Goal: Transaction & Acquisition: Purchase product/service

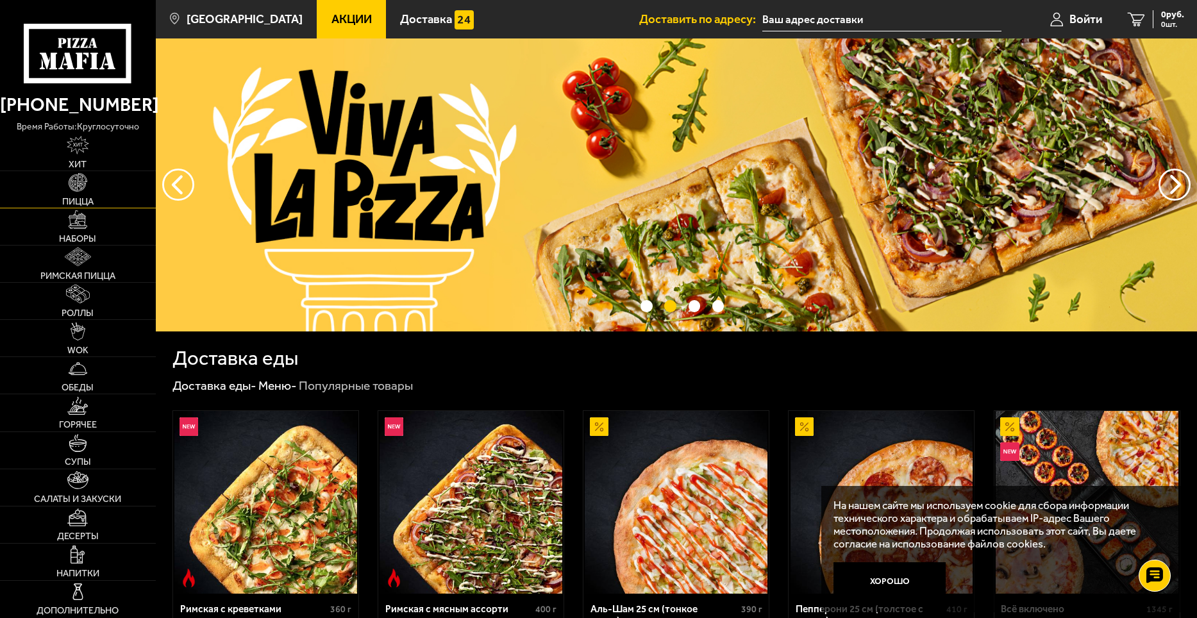
click at [86, 179] on img at bounding box center [78, 182] width 19 height 19
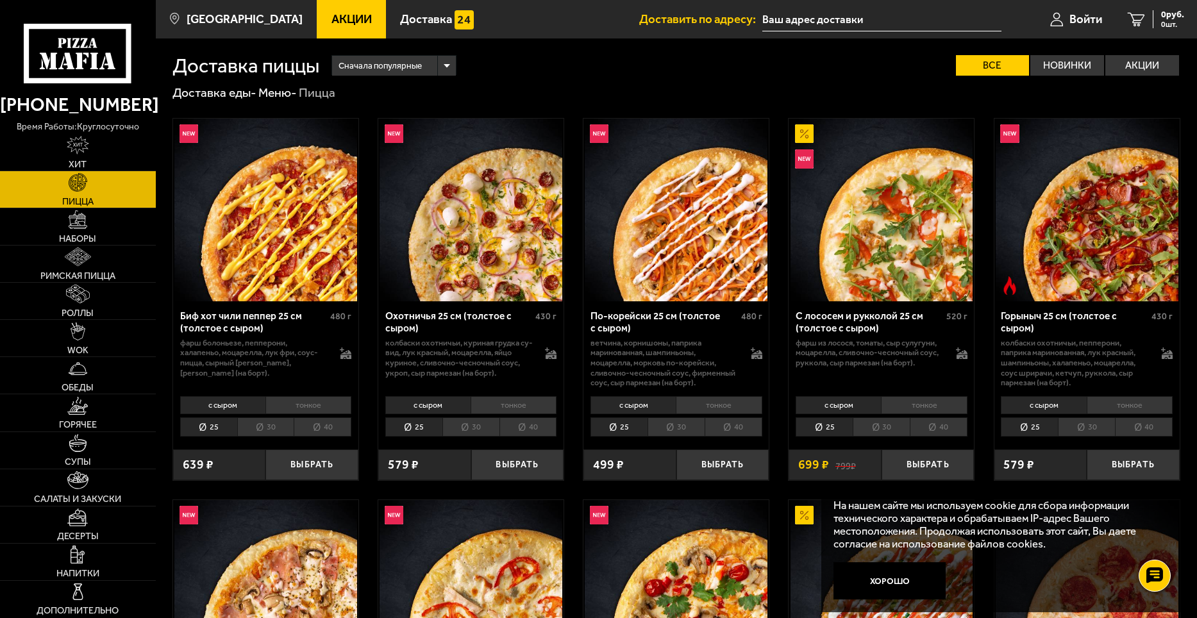
click at [450, 65] on div "Сначала популярные" at bounding box center [393, 66] width 123 height 20
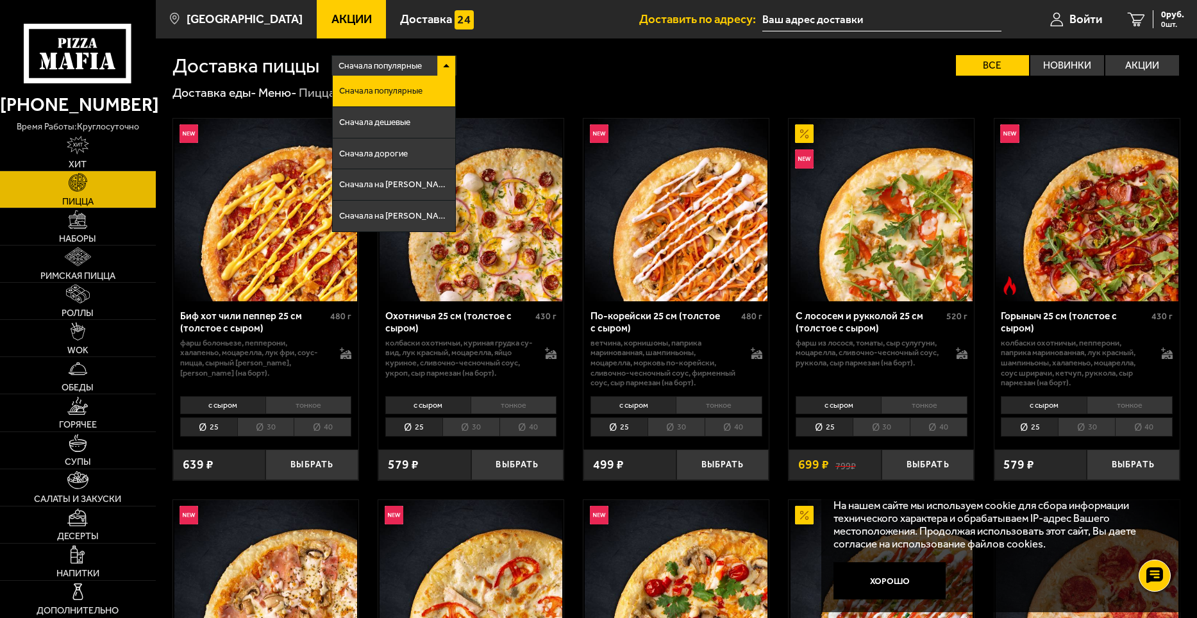
click at [510, 60] on div "Сначала популярные Сначала популярные Сначала дешевые Сначала дорогие Сначала н…" at bounding box center [749, 65] width 861 height 21
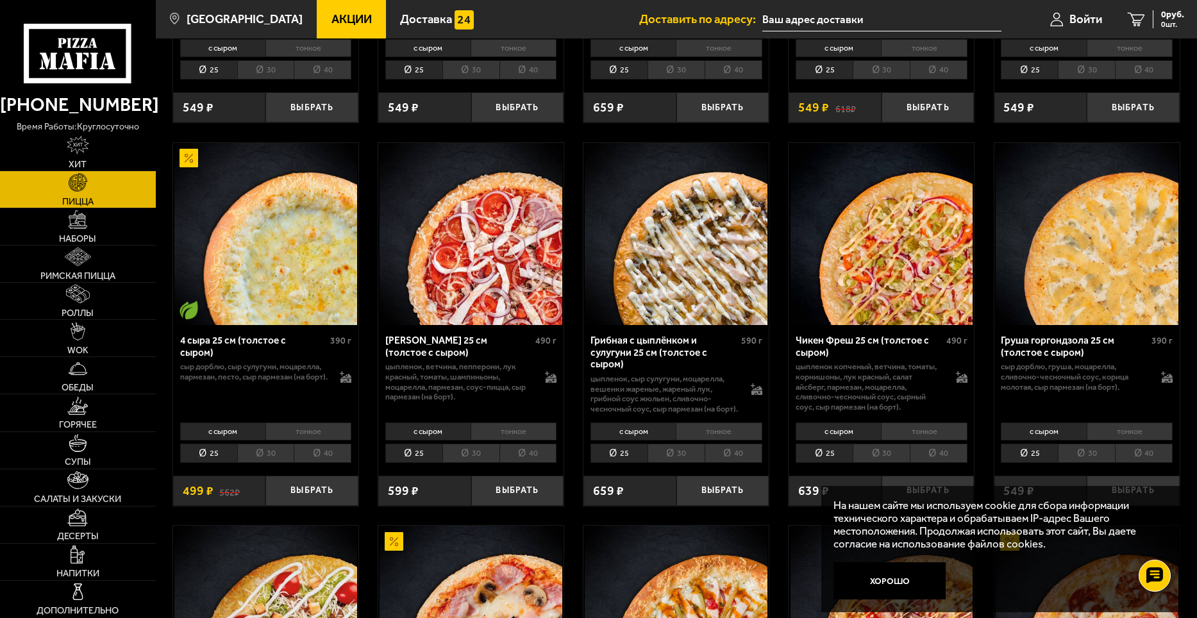
scroll to position [769, 0]
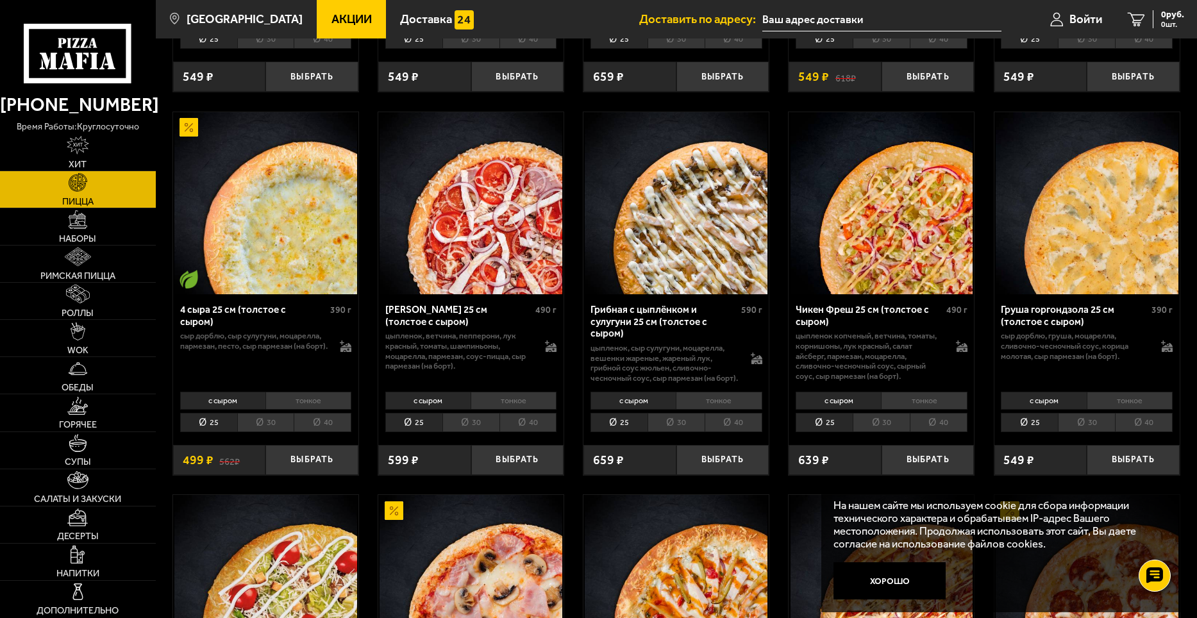
click at [308, 401] on li "тонкое" at bounding box center [308, 401] width 86 height 18
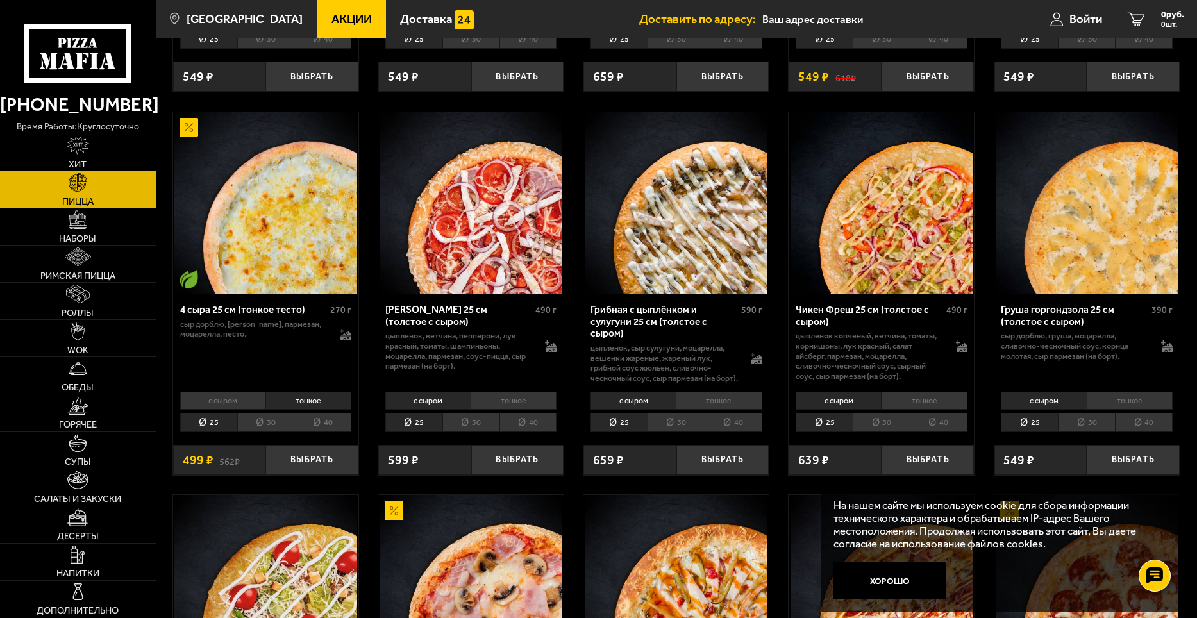
click at [260, 421] on li "30" at bounding box center [265, 423] width 57 height 20
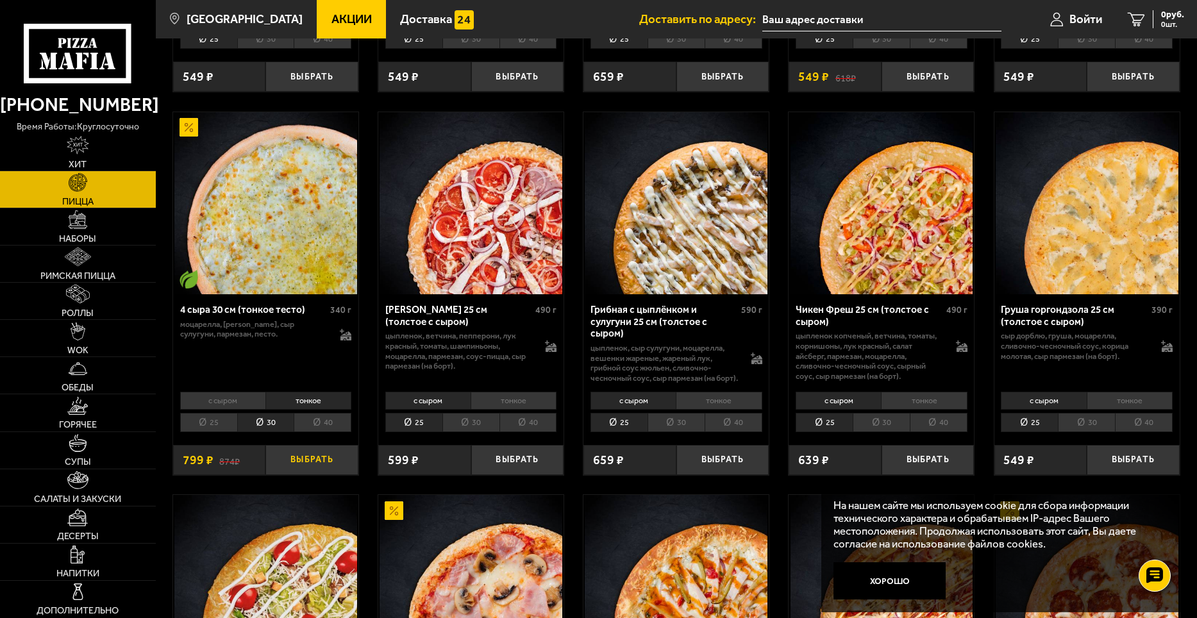
click at [317, 462] on button "Выбрать" at bounding box center [311, 460] width 93 height 31
click at [1066, 21] on span "Войти" at bounding box center [1075, 19] width 33 height 12
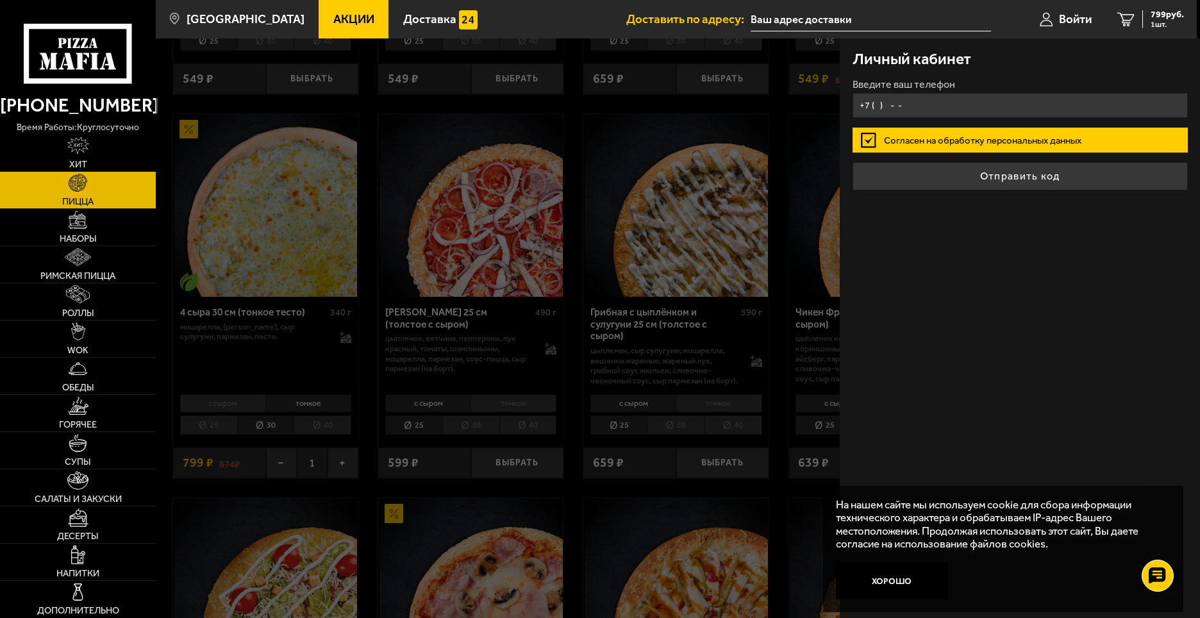
click at [907, 96] on input "+7 ( ) - -" at bounding box center [1020, 105] width 335 height 25
click at [878, 104] on input "+7 ( ) - -" at bounding box center [1020, 105] width 335 height 25
click at [919, 110] on input "+7 (921) 333-30-6" at bounding box center [1020, 105] width 335 height 25
click at [917, 108] on input "+7 (921) 333-30-6" at bounding box center [1020, 105] width 335 height 25
type input "[PHONE_NUMBER]"
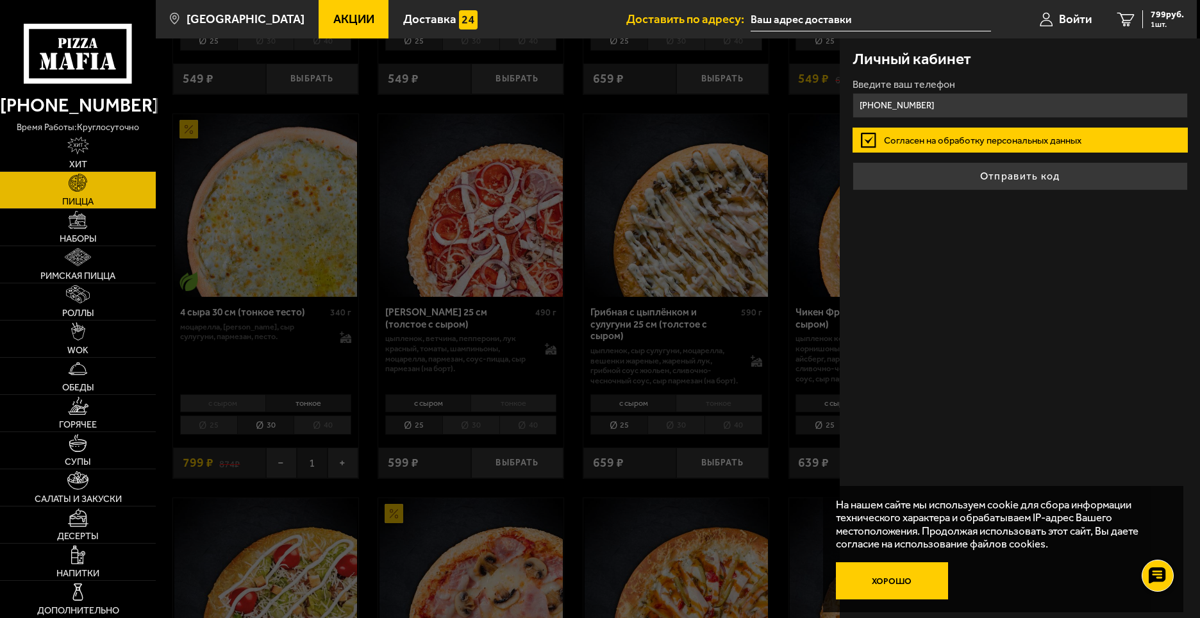
click at [886, 579] on button "Хорошо" at bounding box center [892, 581] width 113 height 38
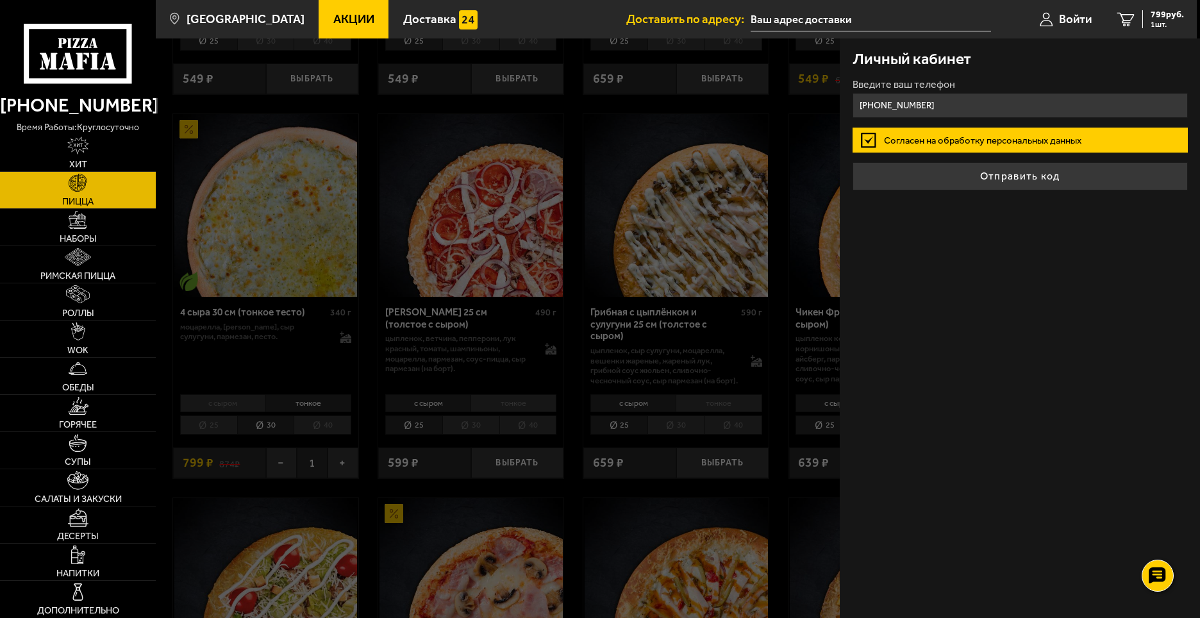
click at [997, 171] on button "Отправить код" at bounding box center [1020, 176] width 335 height 28
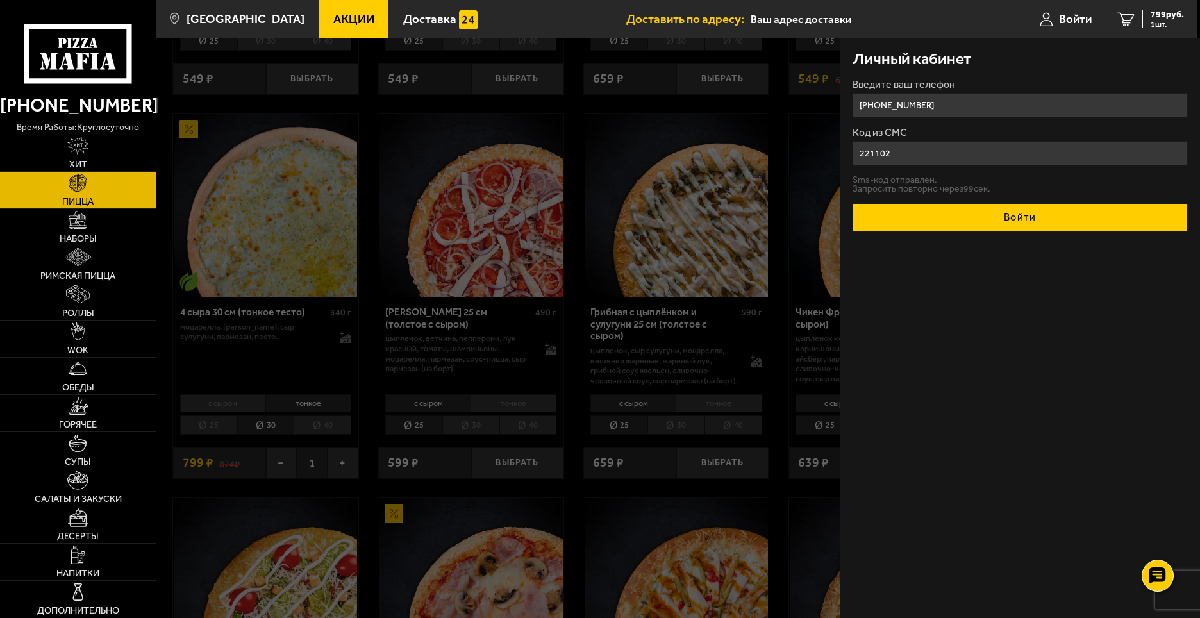
type input "221102"
click at [1005, 219] on button "Войти" at bounding box center [1020, 217] width 335 height 28
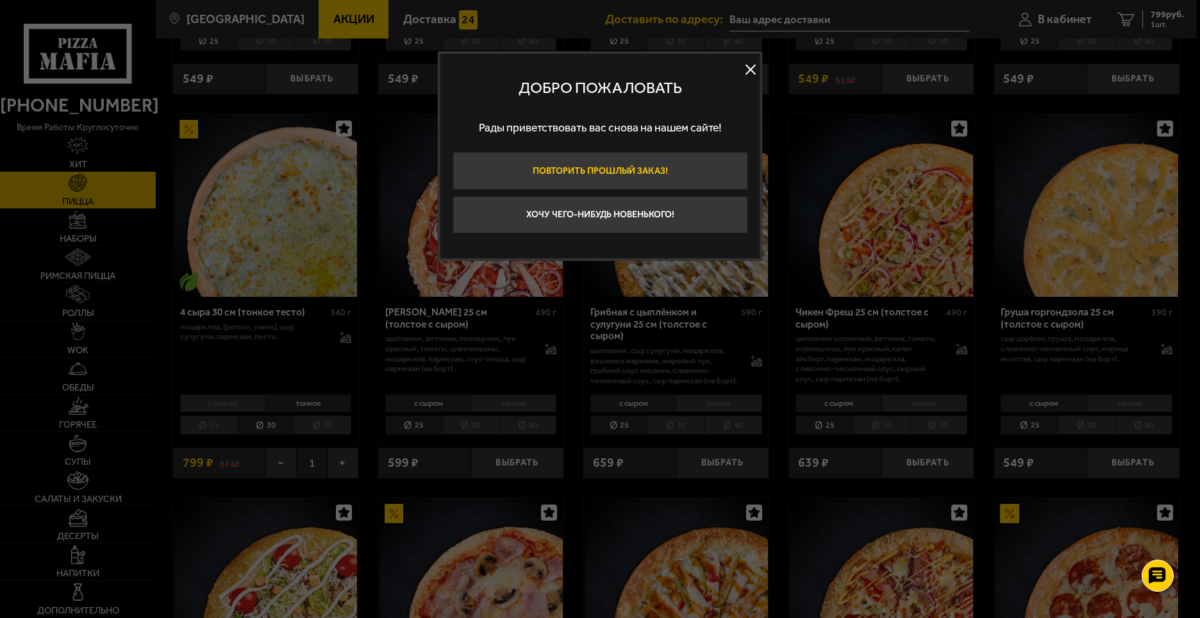
click at [574, 167] on button "Повторить прошлый заказ!" at bounding box center [600, 171] width 295 height 38
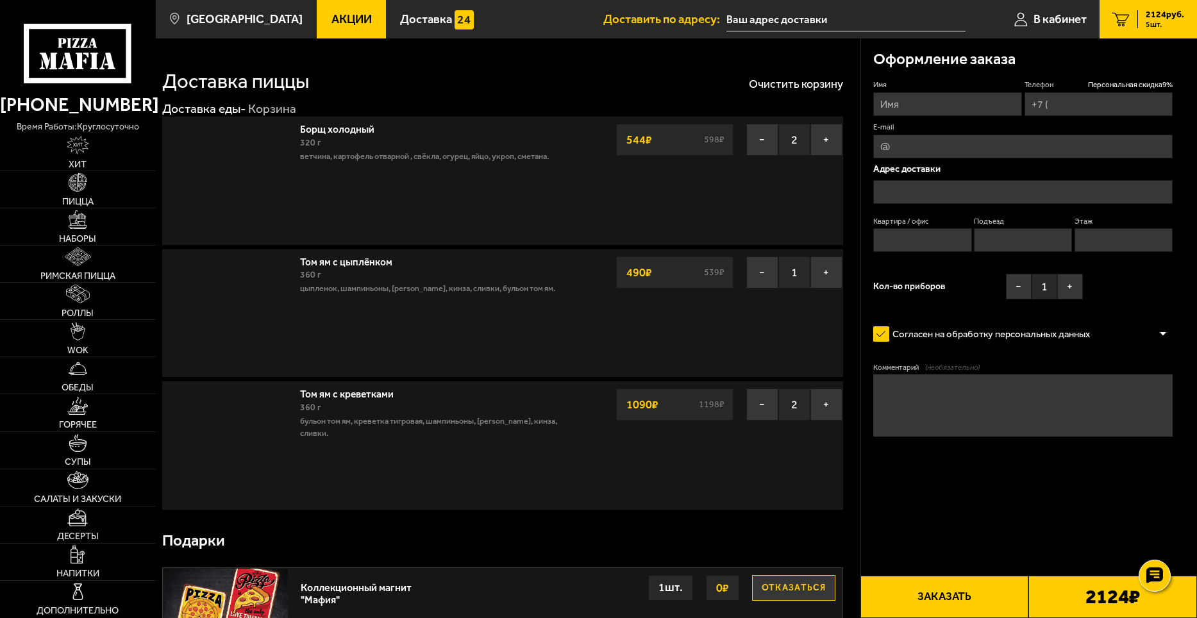
type input "[PHONE_NUMBER]"
type input "[STREET_ADDRESS]"
type input "30"
type input "2"
type input "4"
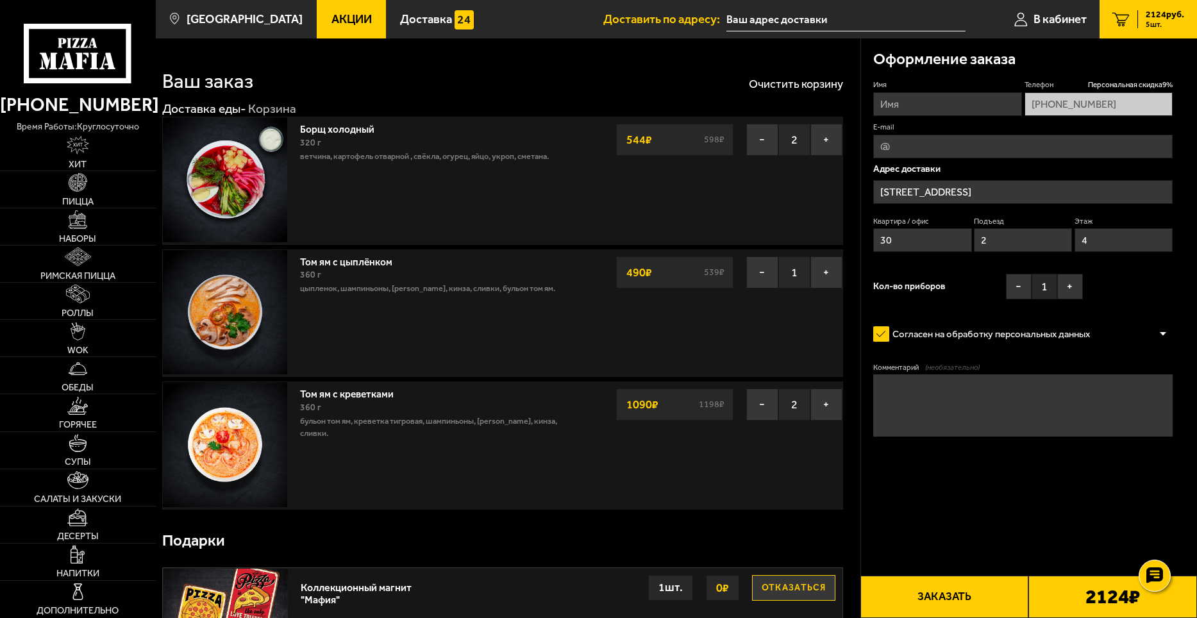
type input "[STREET_ADDRESS]"
click at [755, 401] on button "−" at bounding box center [762, 404] width 32 height 32
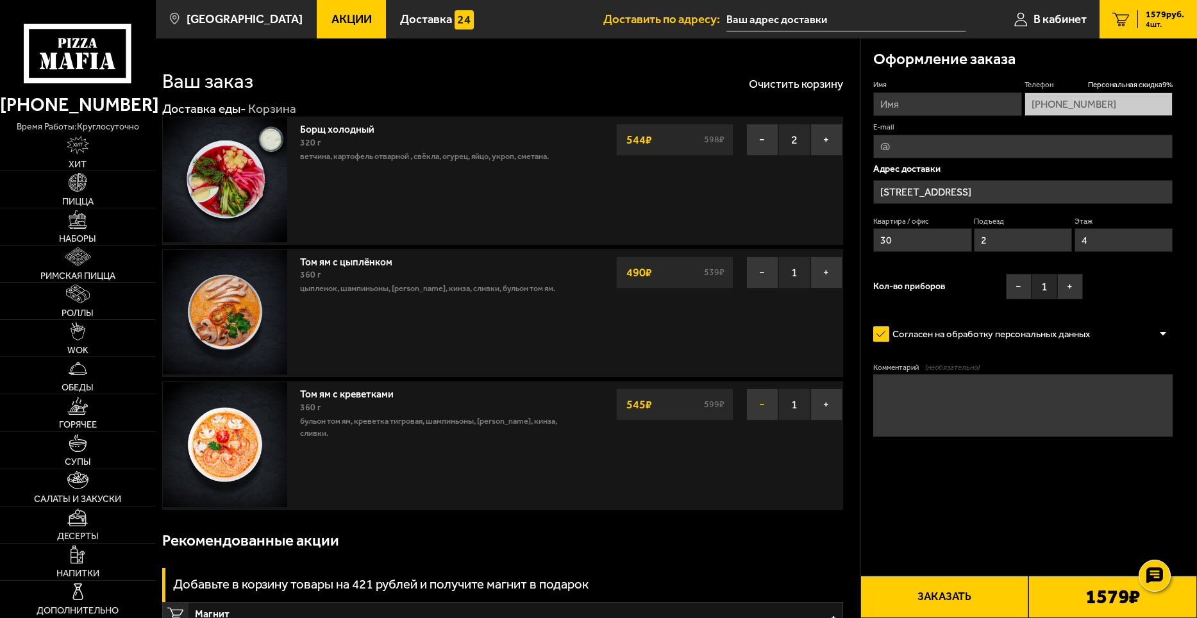
click at [762, 409] on button "−" at bounding box center [762, 404] width 32 height 32
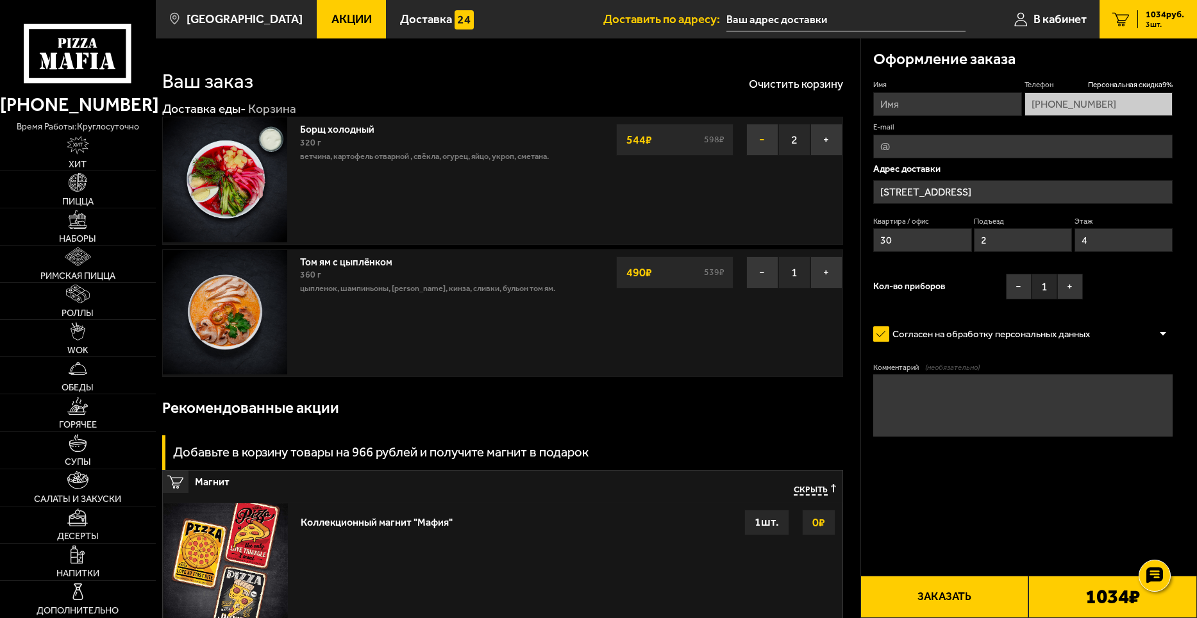
click at [763, 139] on button "−" at bounding box center [762, 140] width 32 height 32
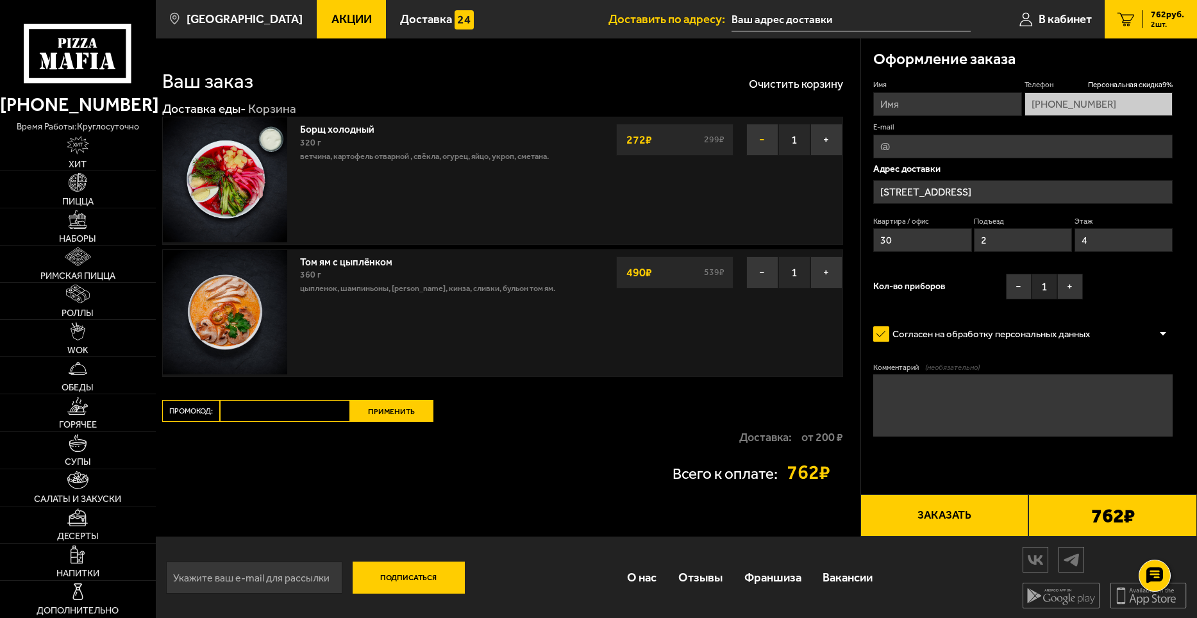
click at [763, 139] on button "−" at bounding box center [762, 140] width 32 height 32
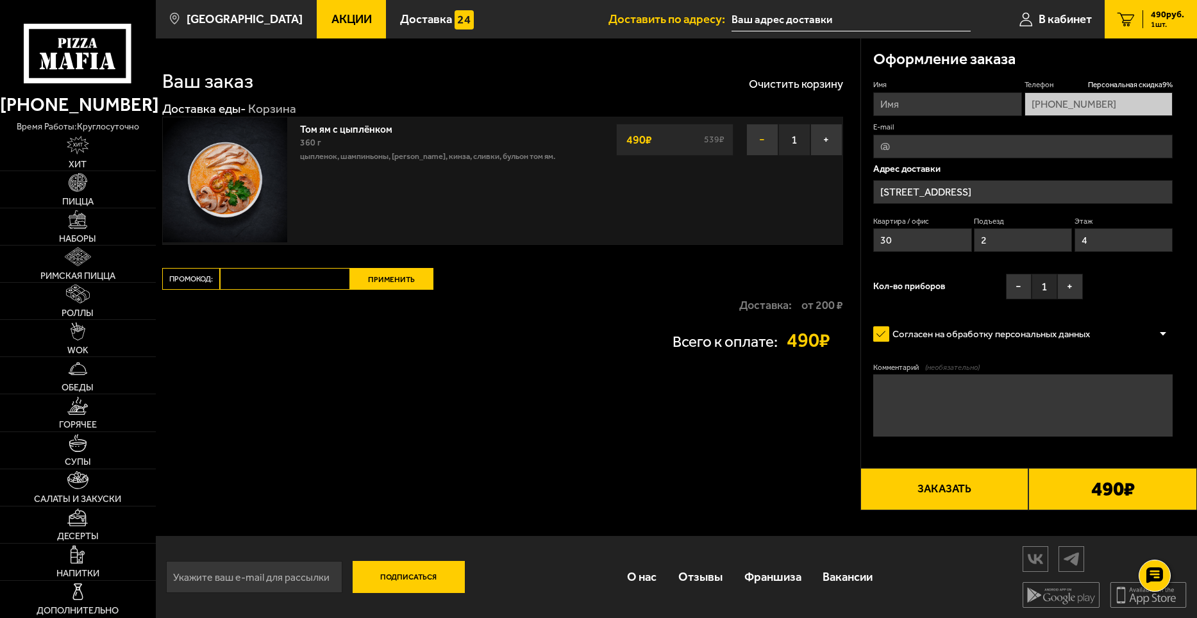
click at [763, 138] on button "−" at bounding box center [762, 140] width 32 height 32
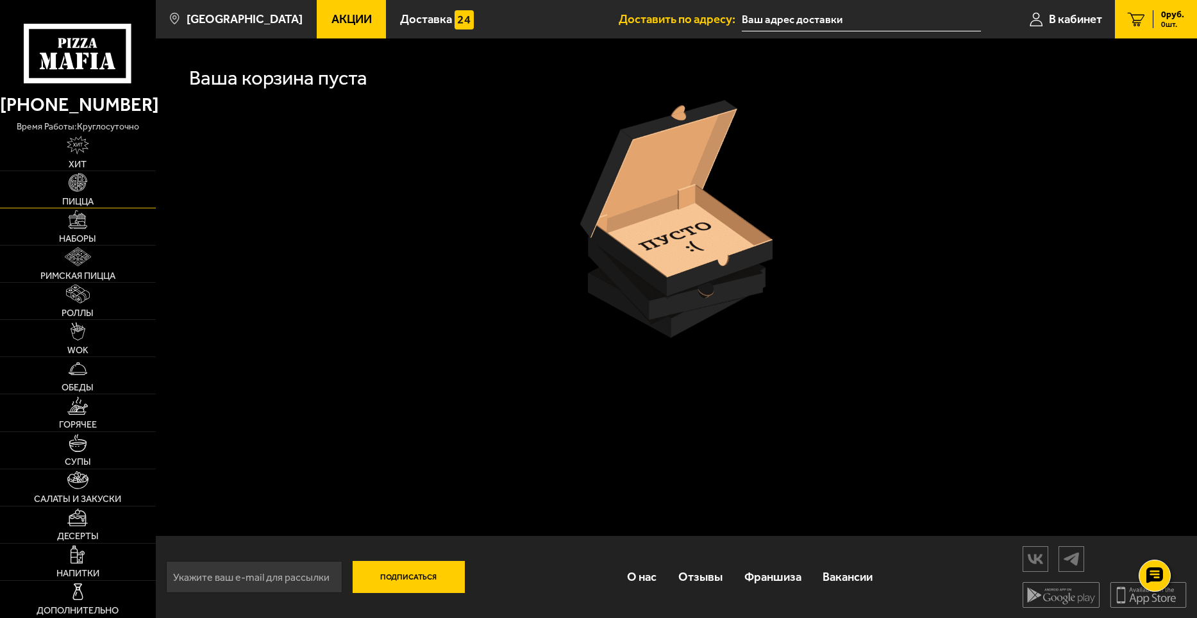
click at [72, 188] on img at bounding box center [78, 182] width 19 height 19
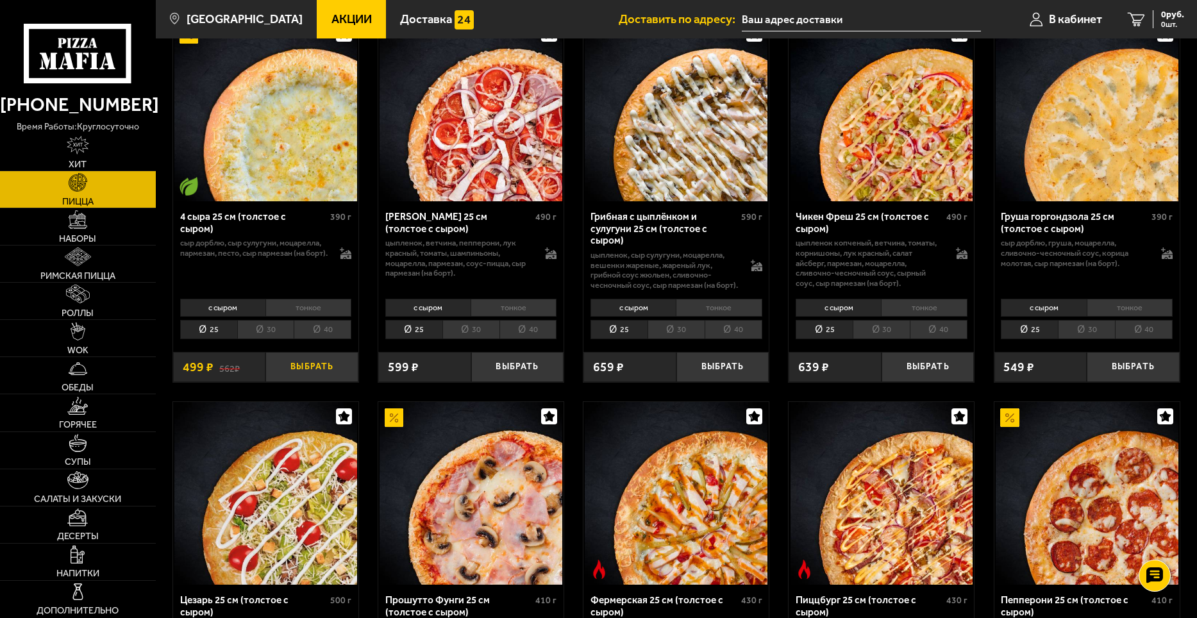
scroll to position [897, 0]
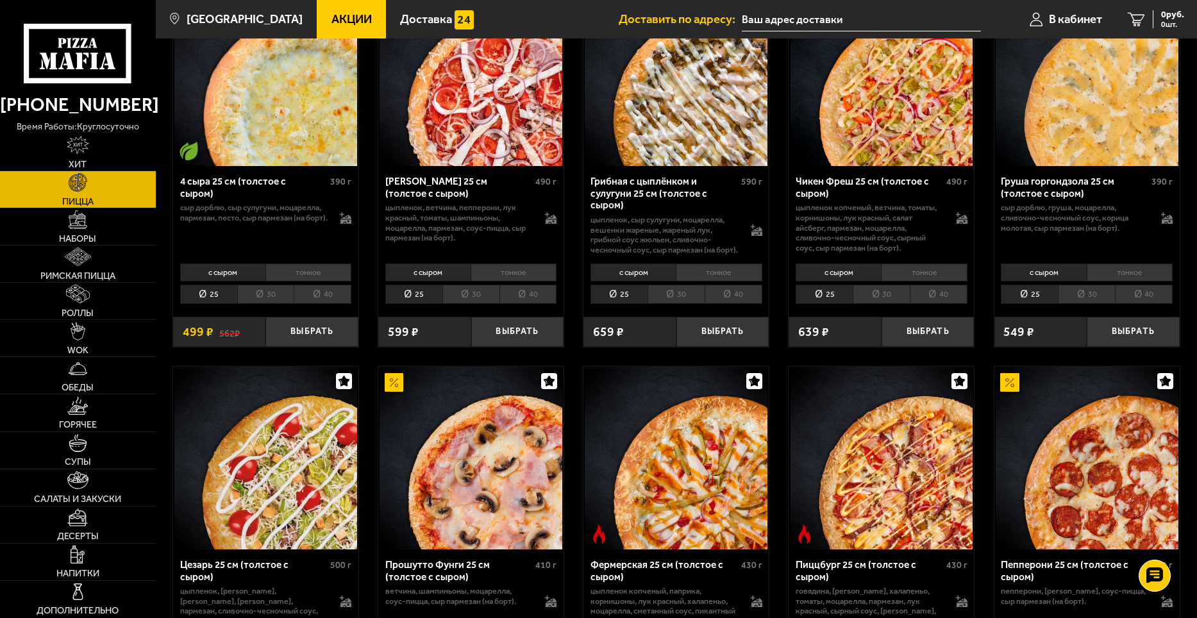
click at [308, 274] on li "тонкое" at bounding box center [308, 272] width 86 height 18
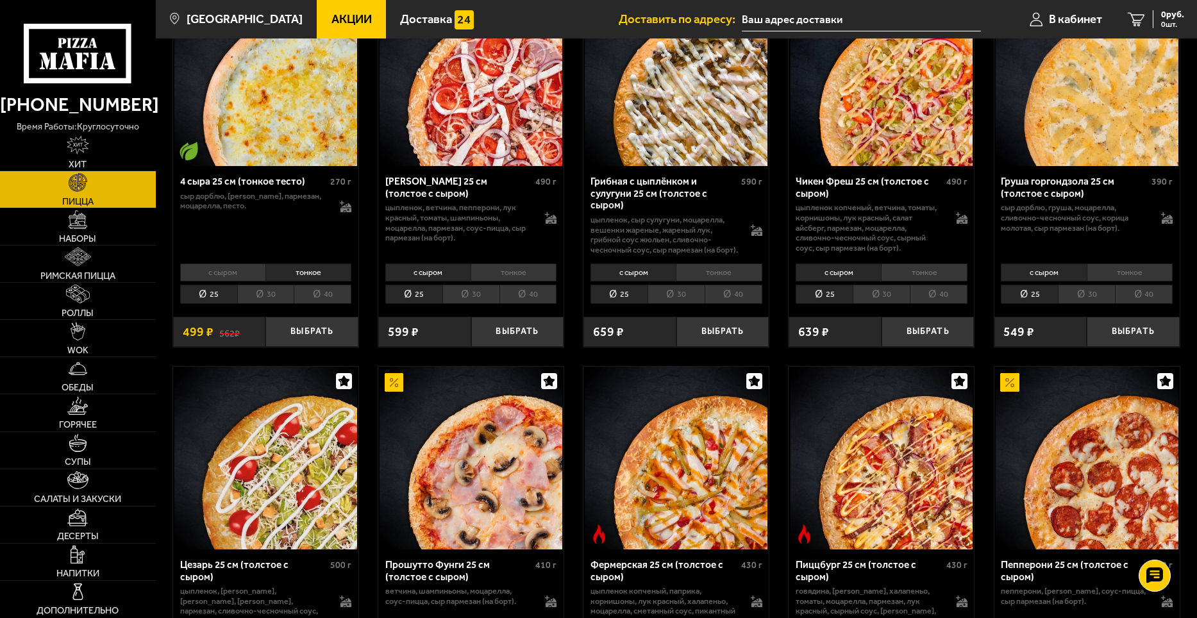
click at [266, 297] on li "30" at bounding box center [265, 295] width 57 height 20
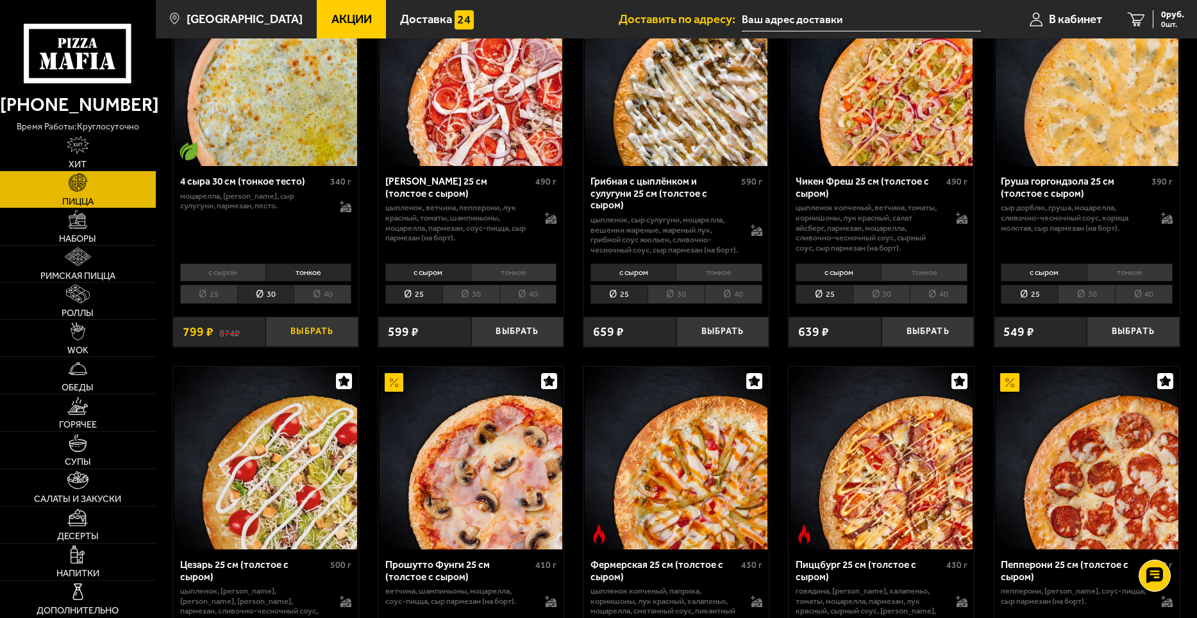
click at [324, 331] on button "Выбрать" at bounding box center [311, 332] width 93 height 31
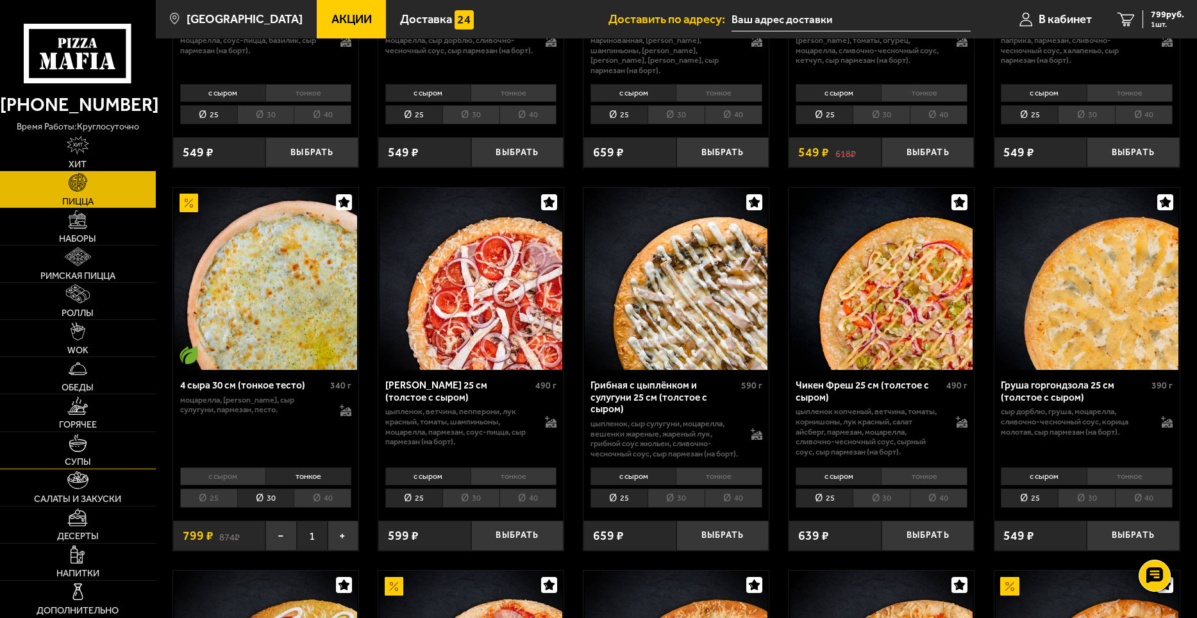
scroll to position [705, 0]
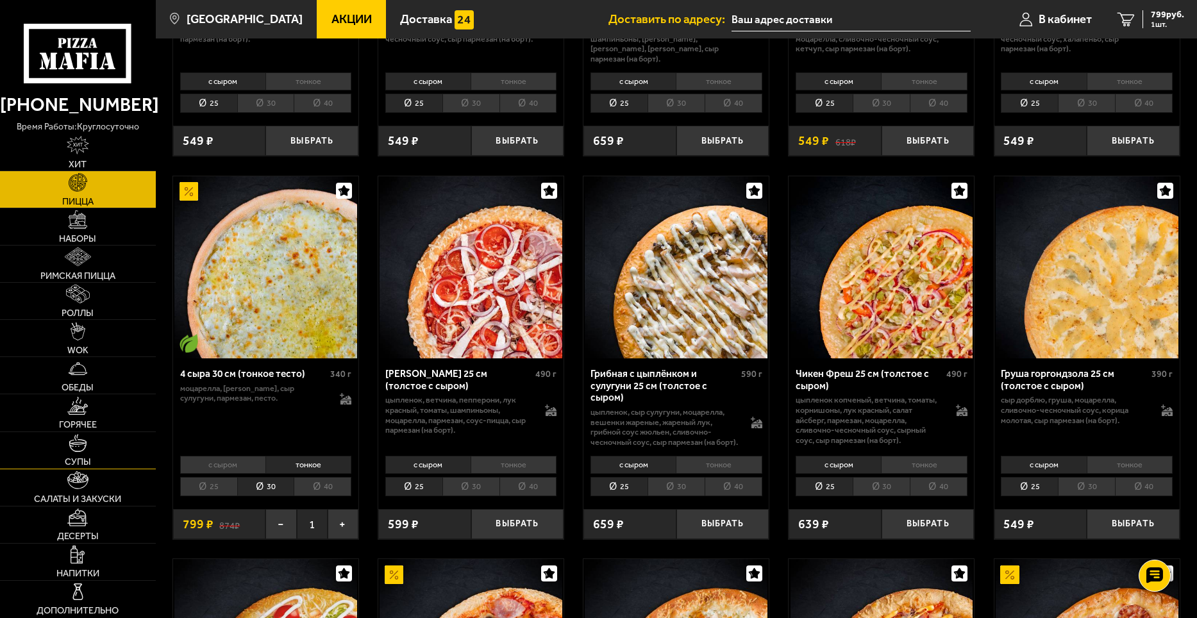
click at [85, 449] on img at bounding box center [78, 443] width 19 height 19
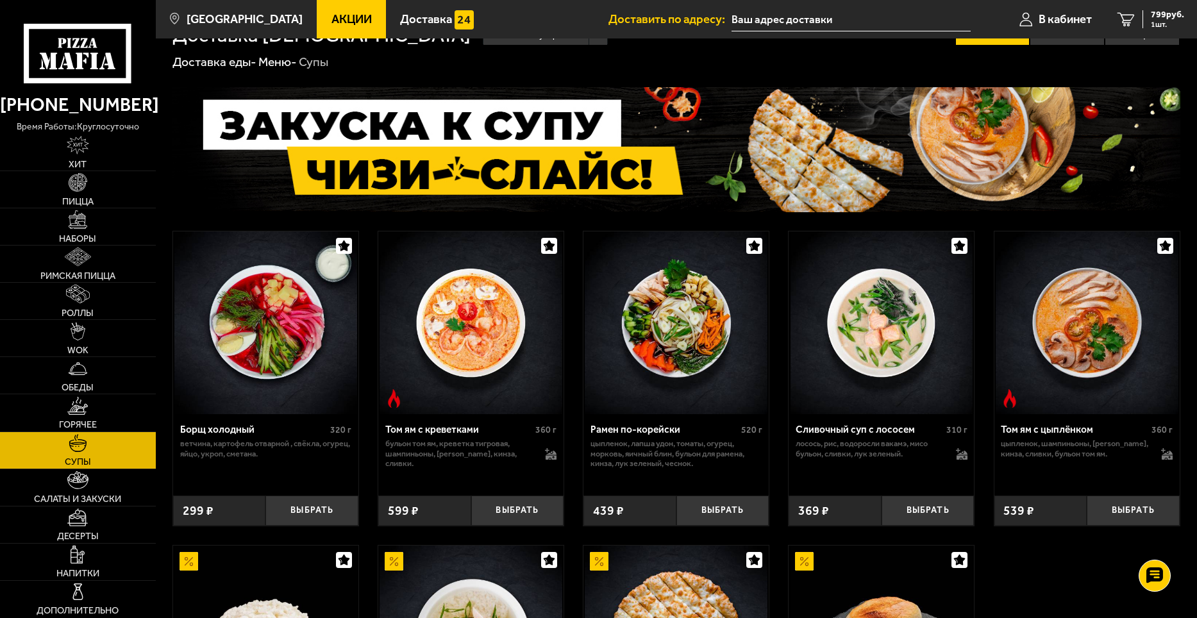
scroll to position [30, 0]
click at [516, 510] on button "Выбрать" at bounding box center [517, 511] width 93 height 31
click at [549, 513] on button "+" at bounding box center [548, 511] width 31 height 31
click at [546, 511] on button "+" at bounding box center [548, 511] width 31 height 31
click at [1168, 12] on span "2434 руб." at bounding box center [1165, 14] width 38 height 9
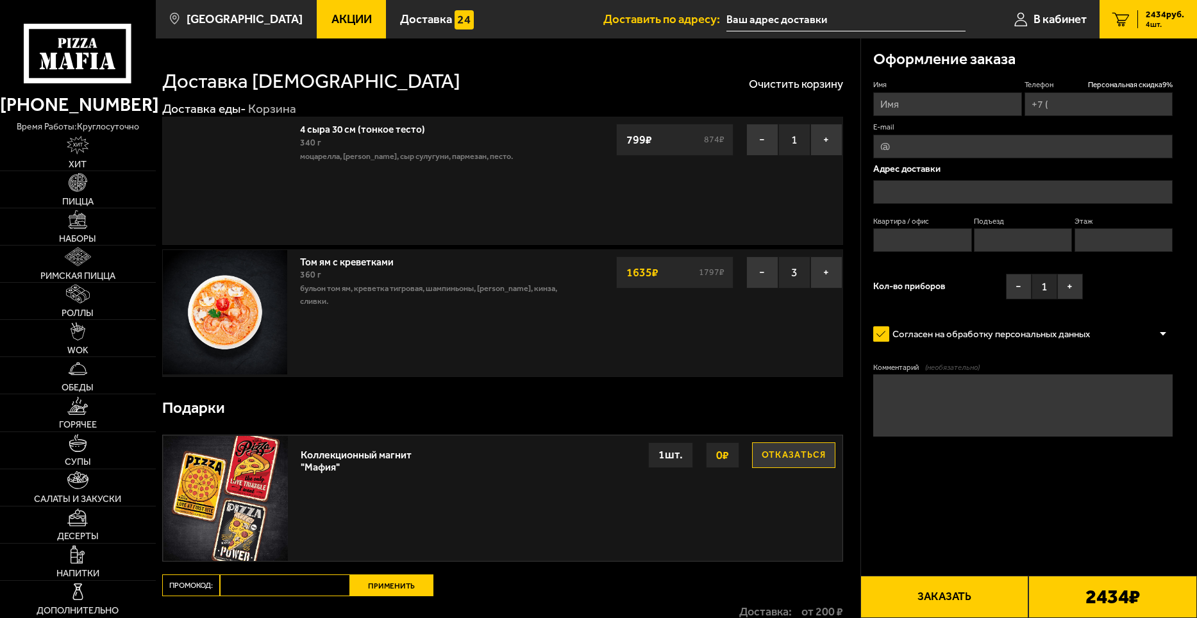
type input "[PHONE_NUMBER]"
type input "[STREET_ADDRESS]"
type input "30"
type input "2"
type input "4"
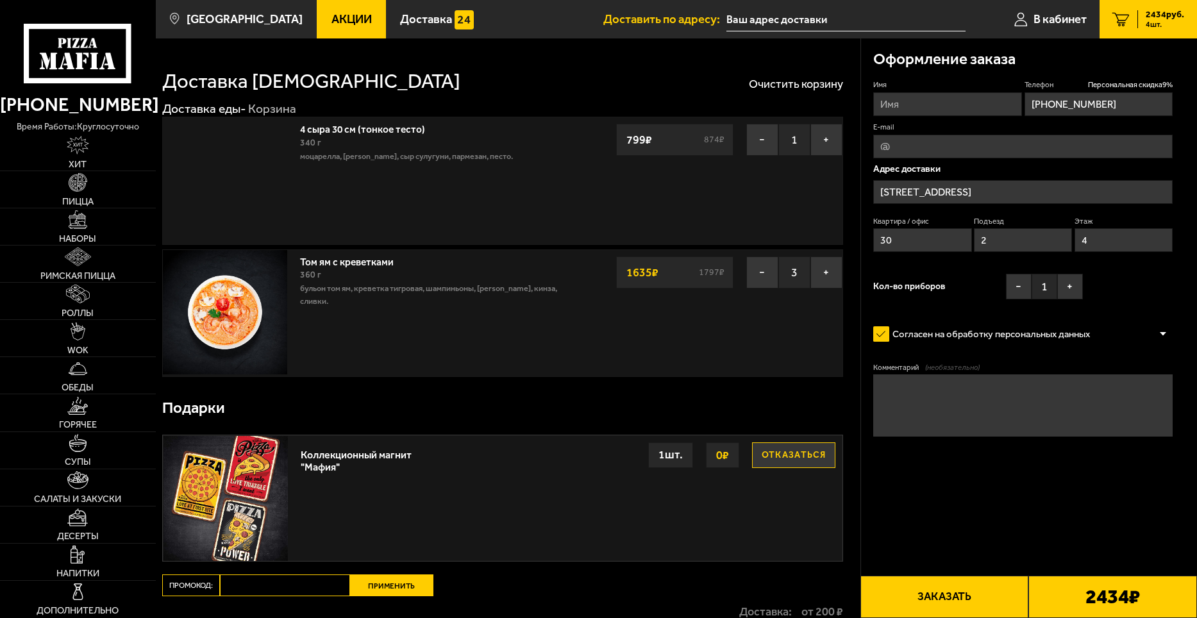
type input "[STREET_ADDRESS]"
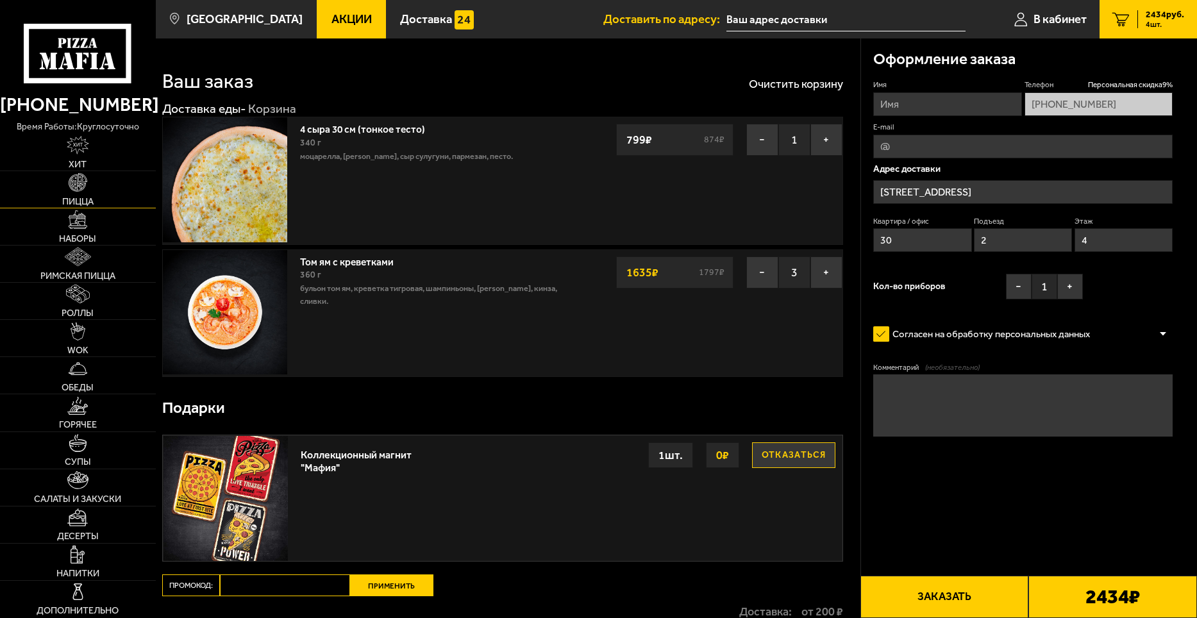
click at [76, 187] on img at bounding box center [78, 182] width 19 height 19
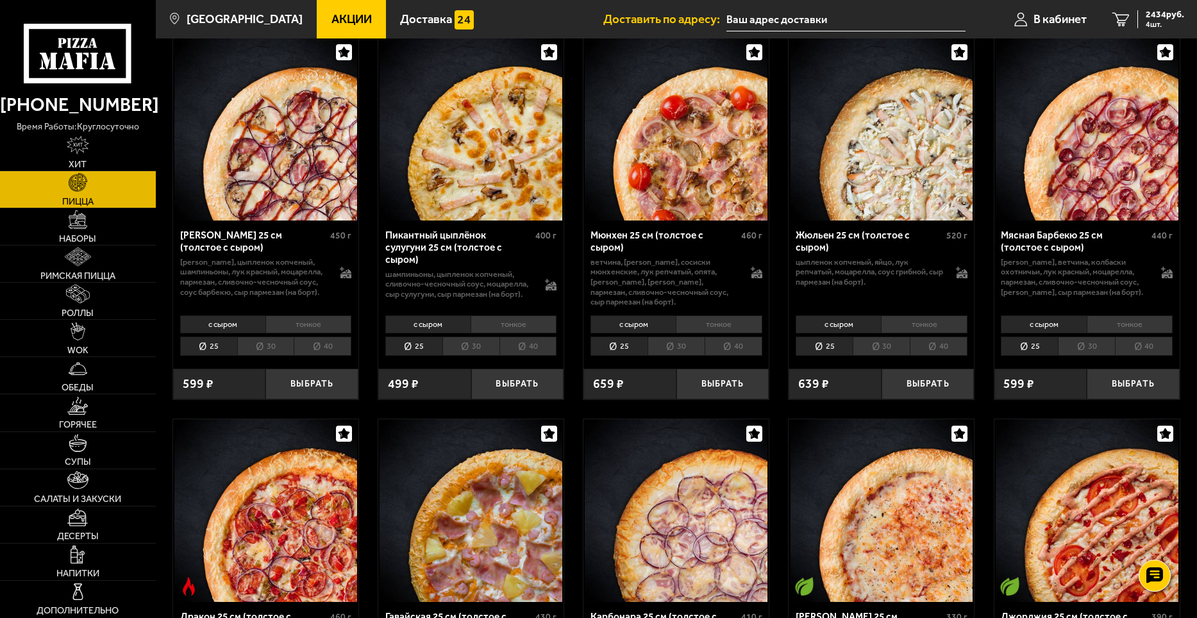
scroll to position [1987, 0]
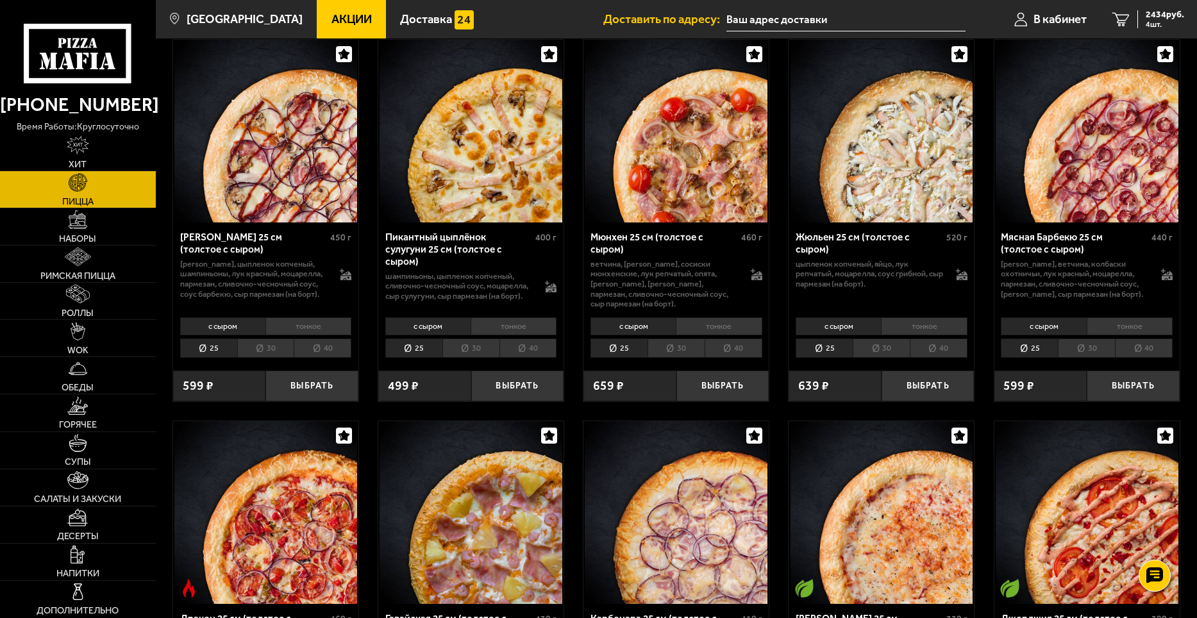
click at [271, 348] on li "30" at bounding box center [265, 348] width 57 height 20
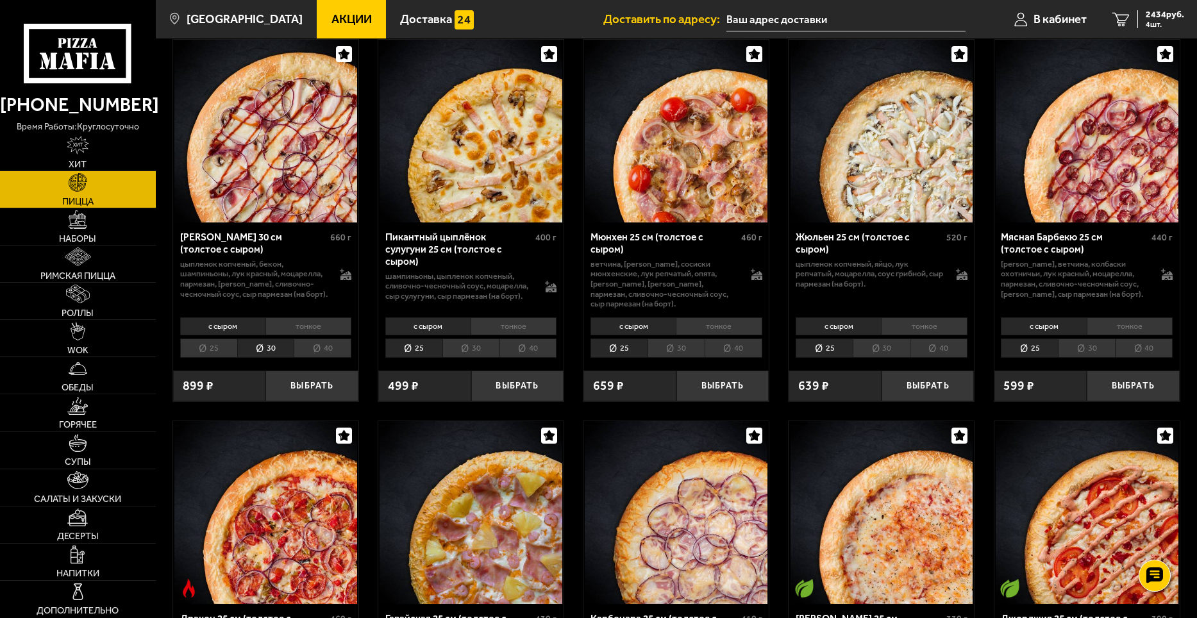
click at [276, 347] on li "30" at bounding box center [265, 348] width 57 height 20
click at [328, 390] on button "Выбрать" at bounding box center [311, 386] width 93 height 31
click at [1164, 10] on span "3252 руб." at bounding box center [1165, 14] width 38 height 9
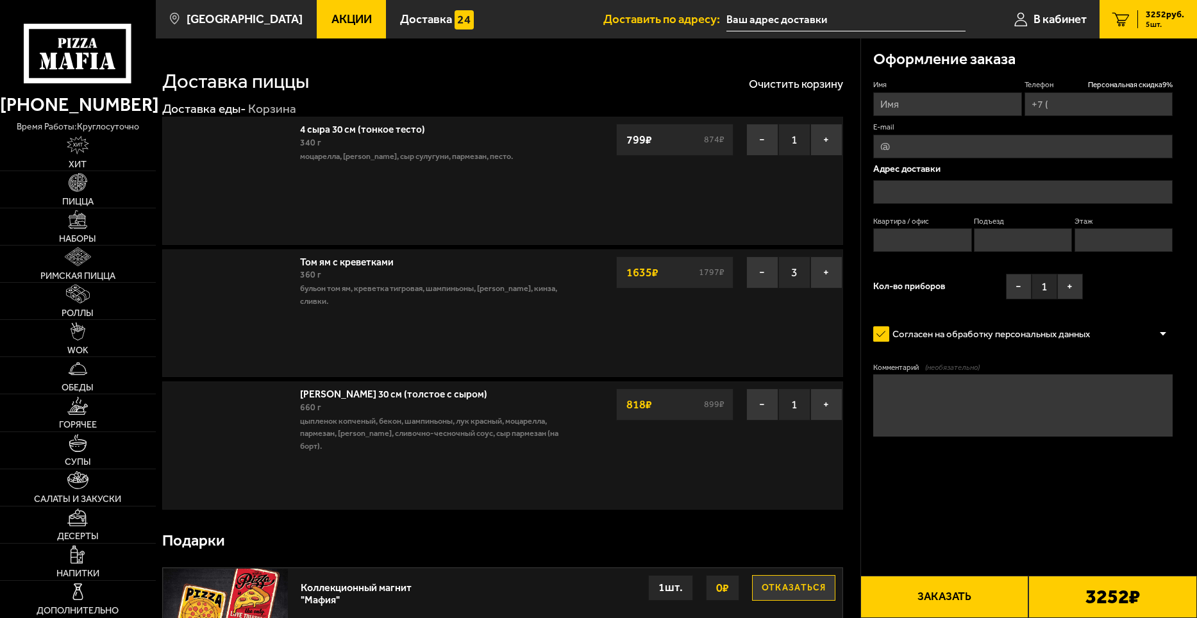
type input "[PHONE_NUMBER]"
type input "[STREET_ADDRESS]"
type input "30"
type input "2"
type input "4"
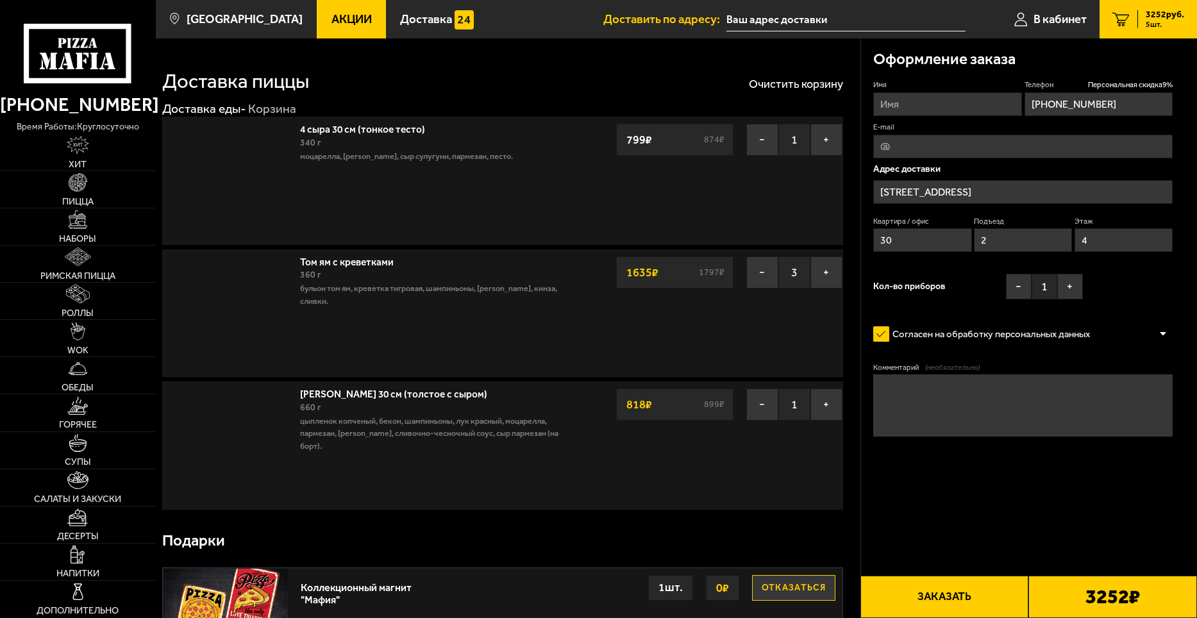
type input "[STREET_ADDRESS]"
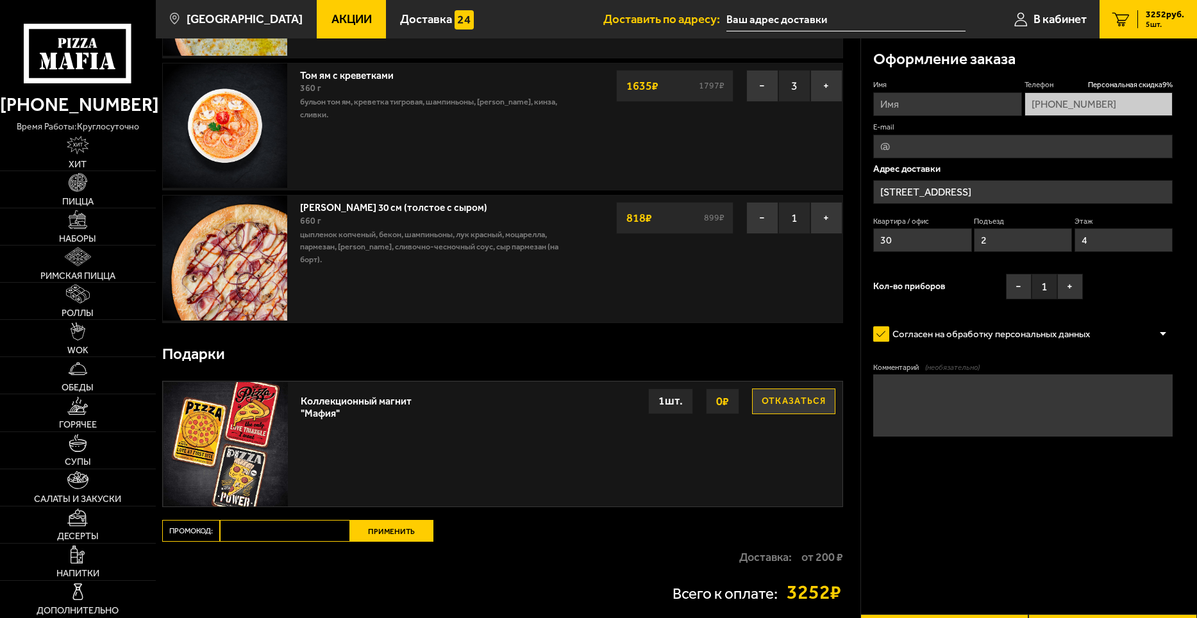
scroll to position [310, 0]
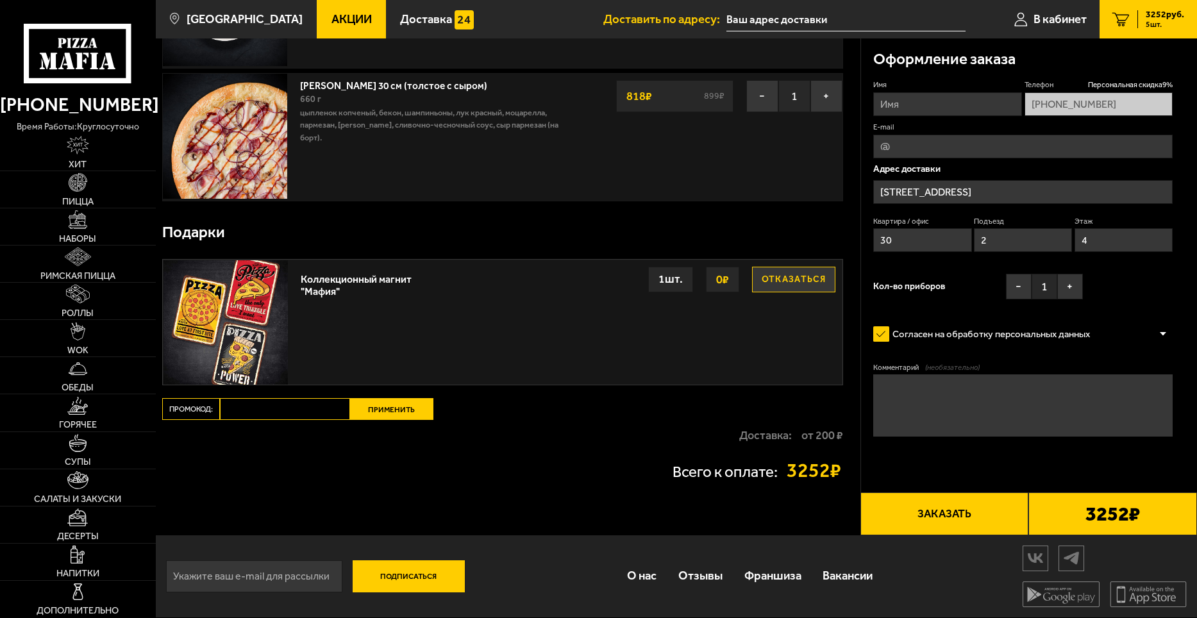
click at [937, 512] on button "Заказать" at bounding box center [944, 513] width 169 height 42
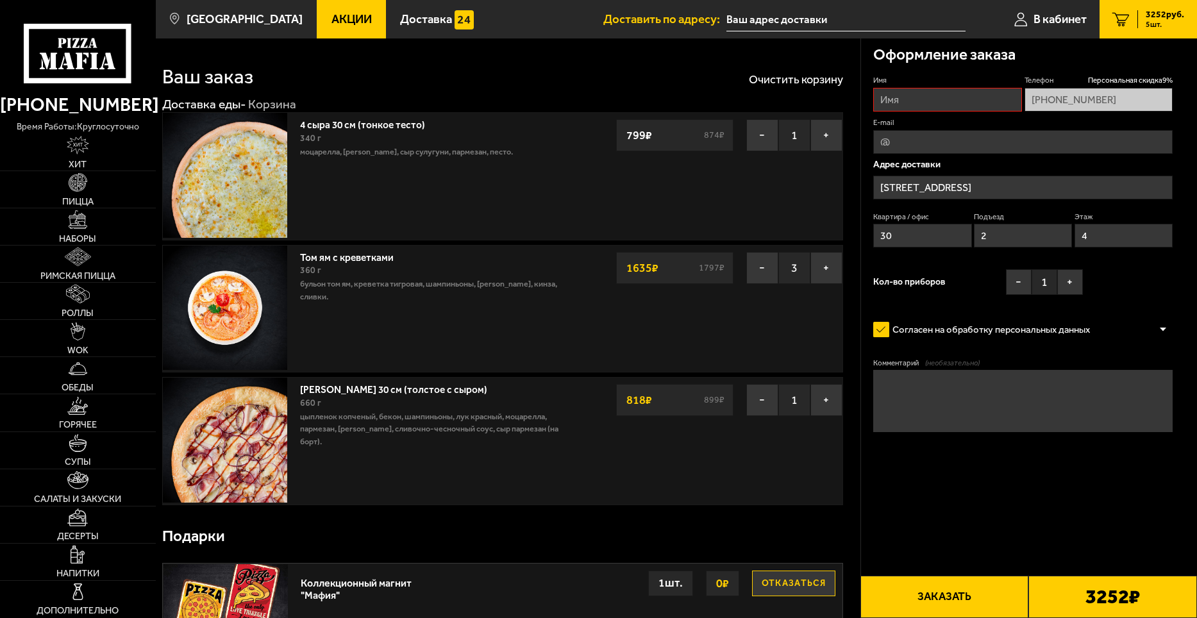
scroll to position [0, 0]
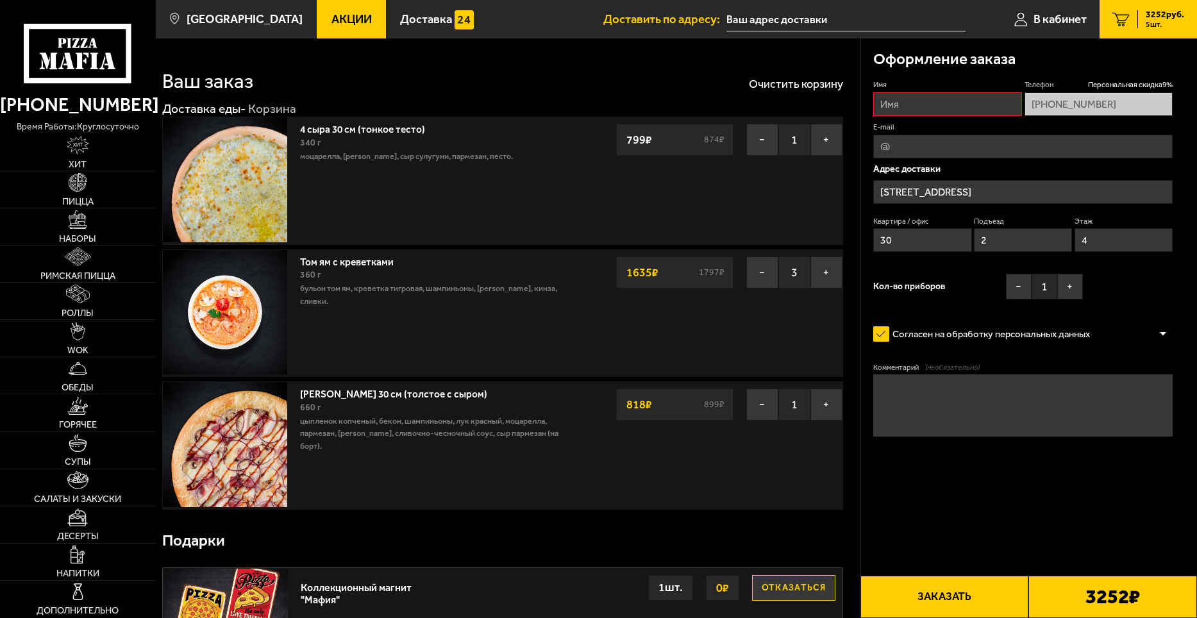
click at [899, 104] on input "Имя" at bounding box center [947, 104] width 148 height 24
type input "[PERSON_NAME]"
click at [995, 509] on form "Имя [PERSON_NAME] скидка 9 % [PHONE_NUMBER] E-mail Адрес доставки [STREET_ADDRE…" at bounding box center [1022, 294] width 299 height 431
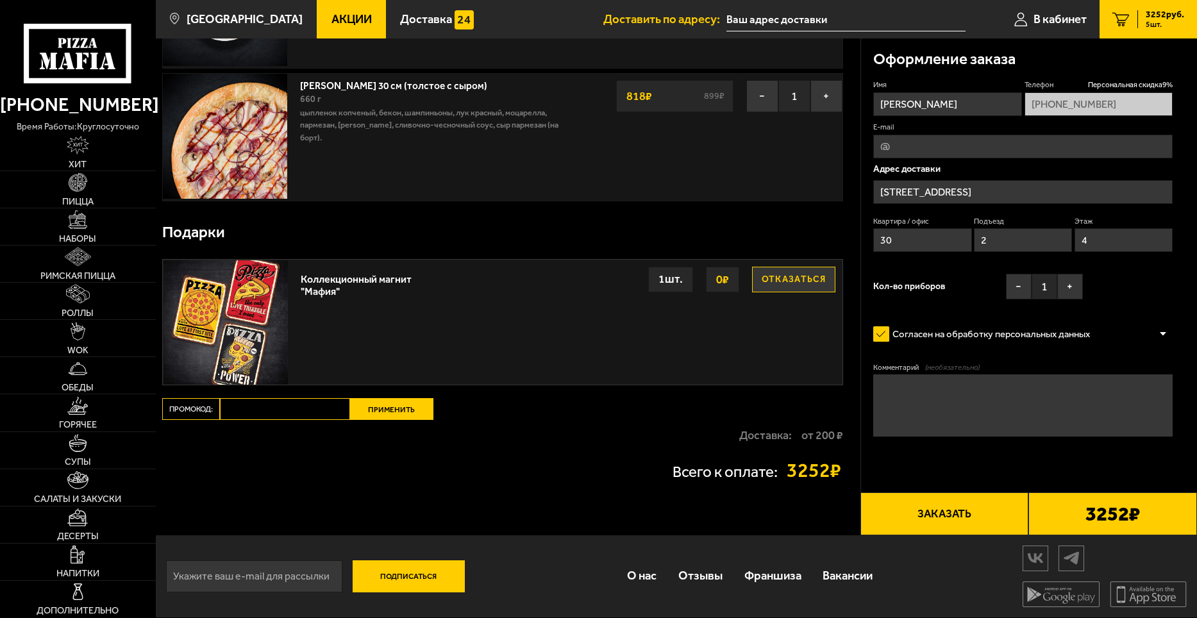
click at [969, 519] on button "Заказать" at bounding box center [944, 513] width 169 height 42
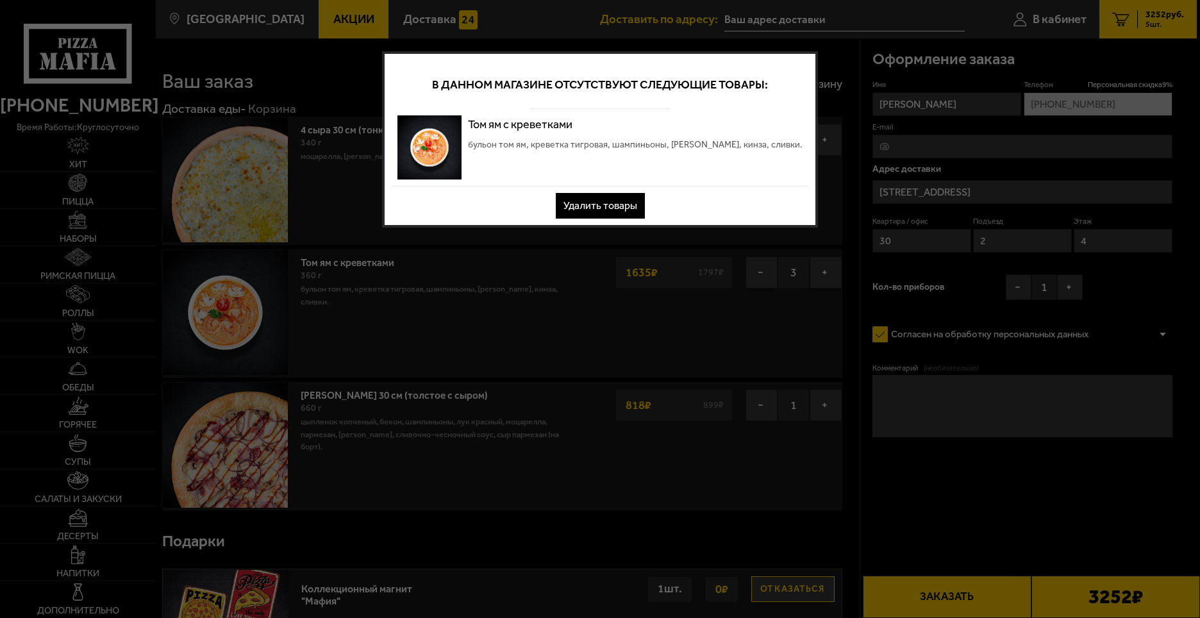
click at [606, 203] on button "Удалить товары" at bounding box center [600, 206] width 89 height 26
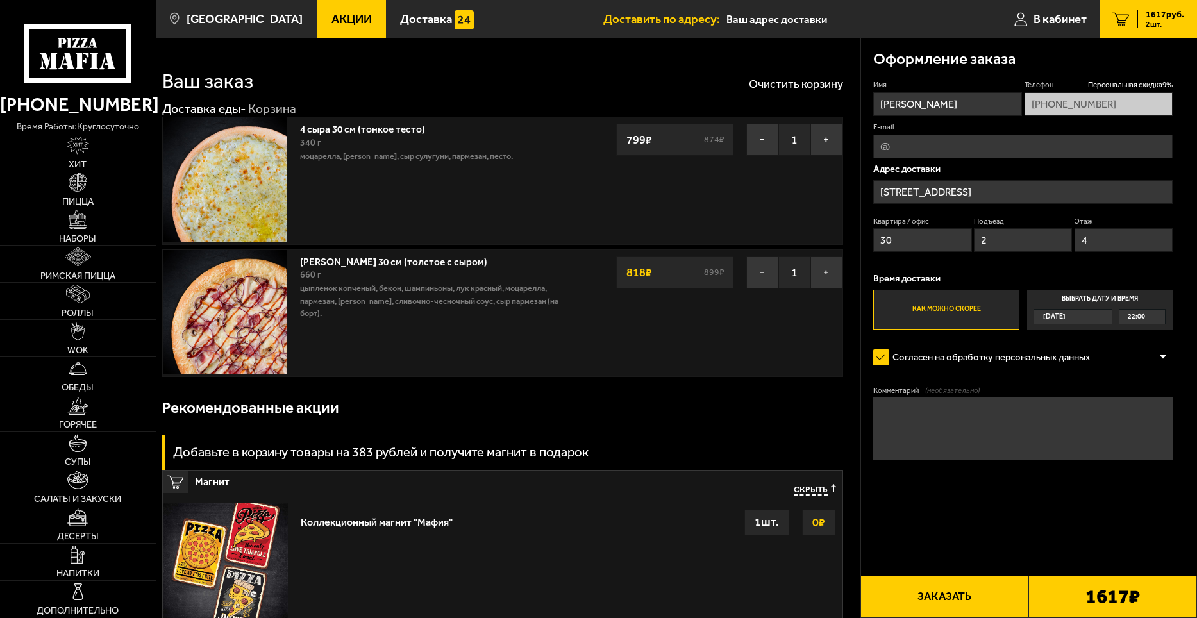
click at [99, 454] on link "Супы" at bounding box center [78, 450] width 156 height 37
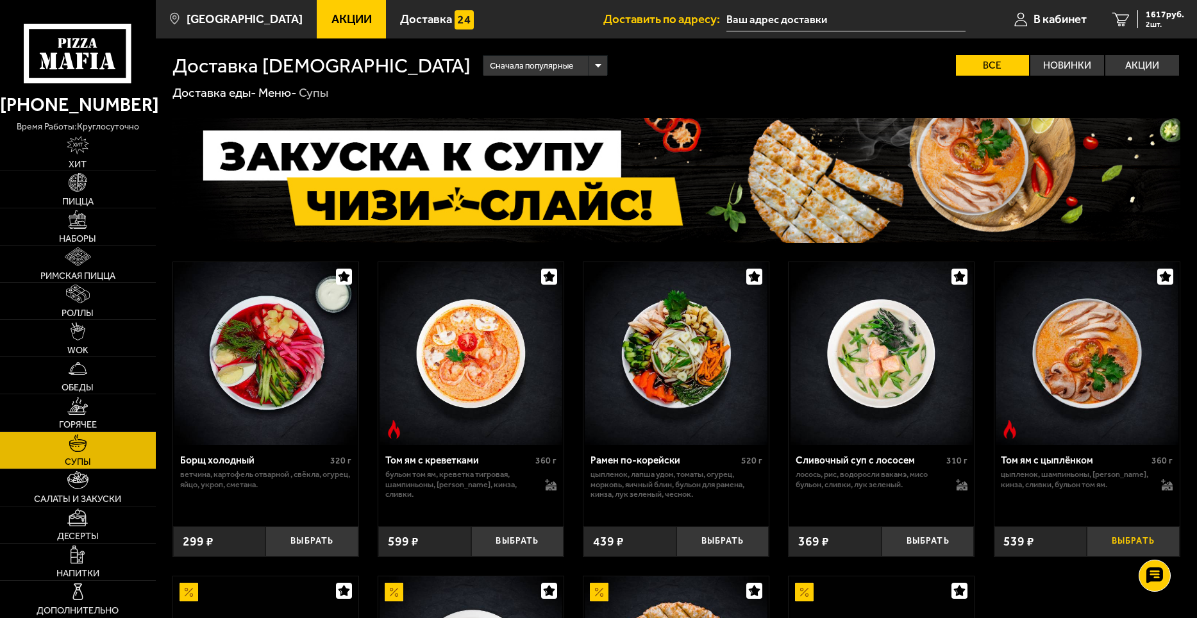
click at [1129, 540] on button "Выбрать" at bounding box center [1133, 541] width 93 height 31
click at [1169, 543] on button "+" at bounding box center [1163, 541] width 31 height 31
click at [1166, 540] on button "+" at bounding box center [1163, 541] width 31 height 31
click at [1171, 13] on span "3087 руб." at bounding box center [1165, 14] width 38 height 9
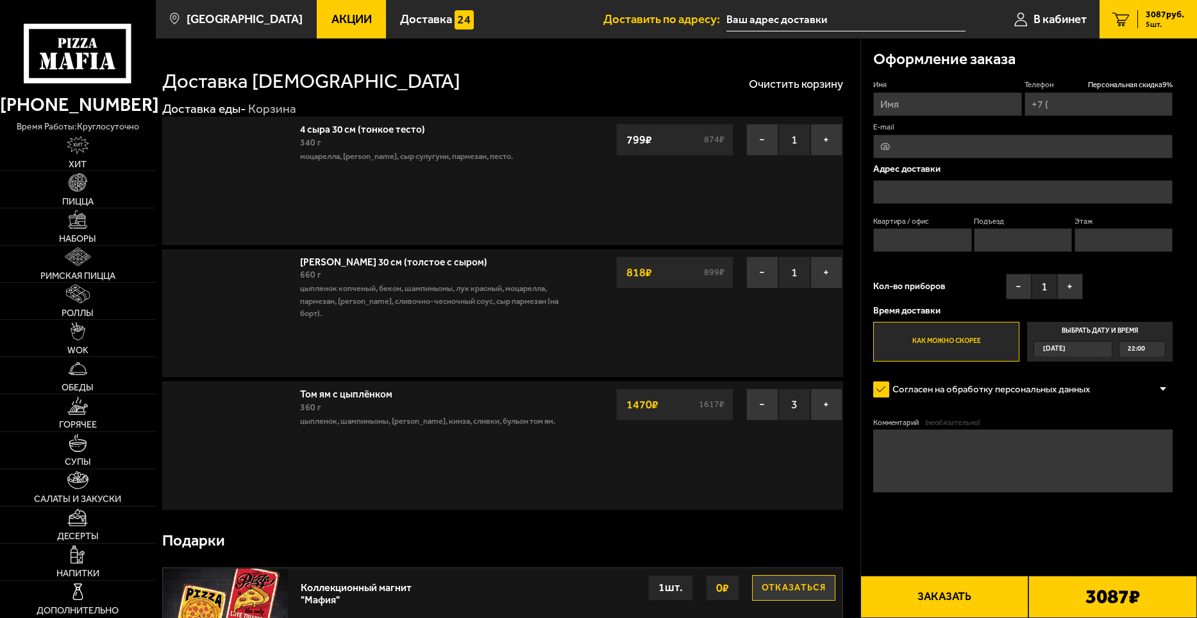
type input "[PHONE_NUMBER]"
type input "[STREET_ADDRESS]"
type input "30"
type input "2"
type input "4"
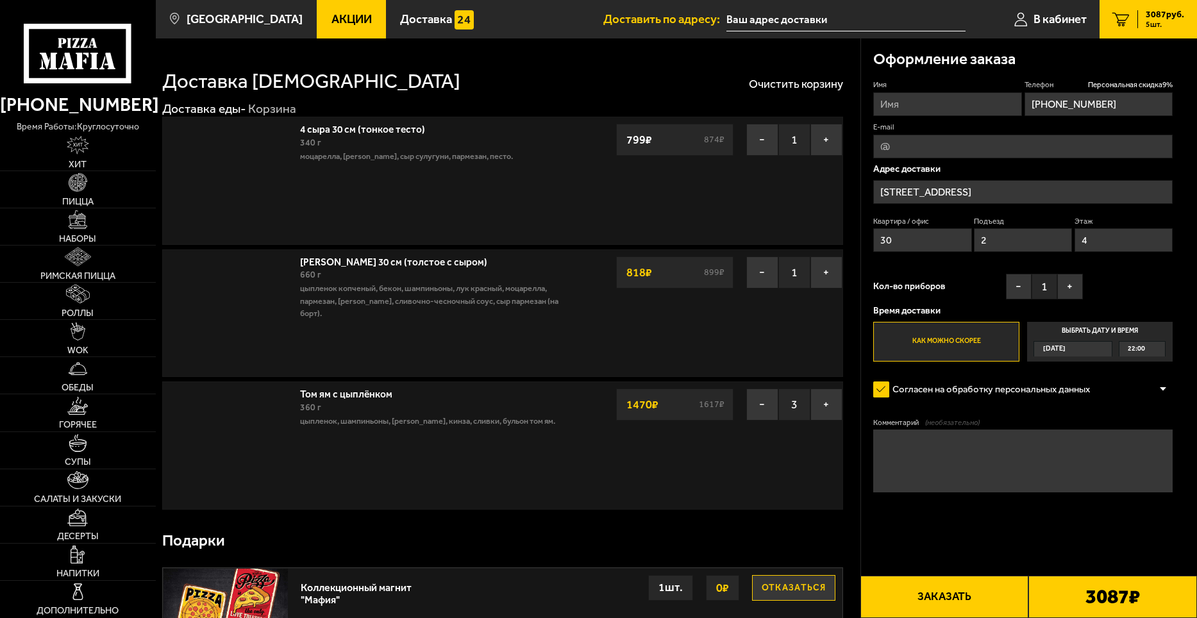
type input "[STREET_ADDRESS]"
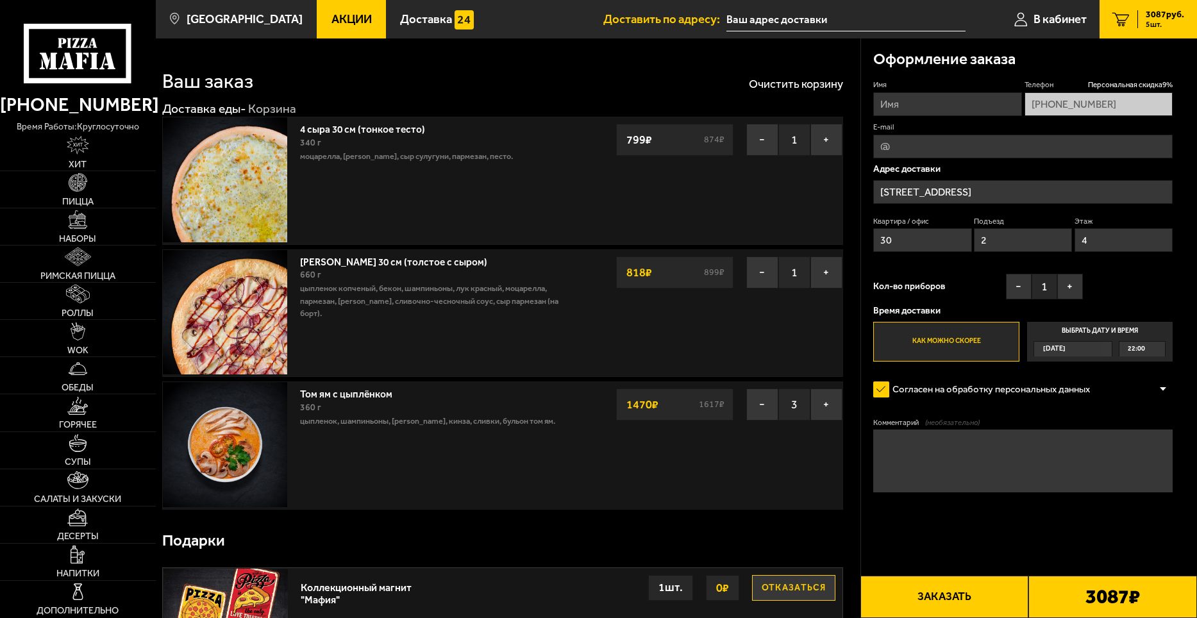
click at [949, 598] on button "Заказать" at bounding box center [944, 597] width 169 height 42
click at [940, 90] on fieldset "Имя" at bounding box center [947, 97] width 148 height 36
click at [940, 105] on input "Имя" at bounding box center [947, 104] width 148 height 24
type input "[PERSON_NAME]"
click at [1000, 508] on form "Имя [PERSON_NAME] скидка 9 % [PHONE_NUMBER] E-mail Адрес доставки [STREET_ADDRE…" at bounding box center [1022, 322] width 299 height 486
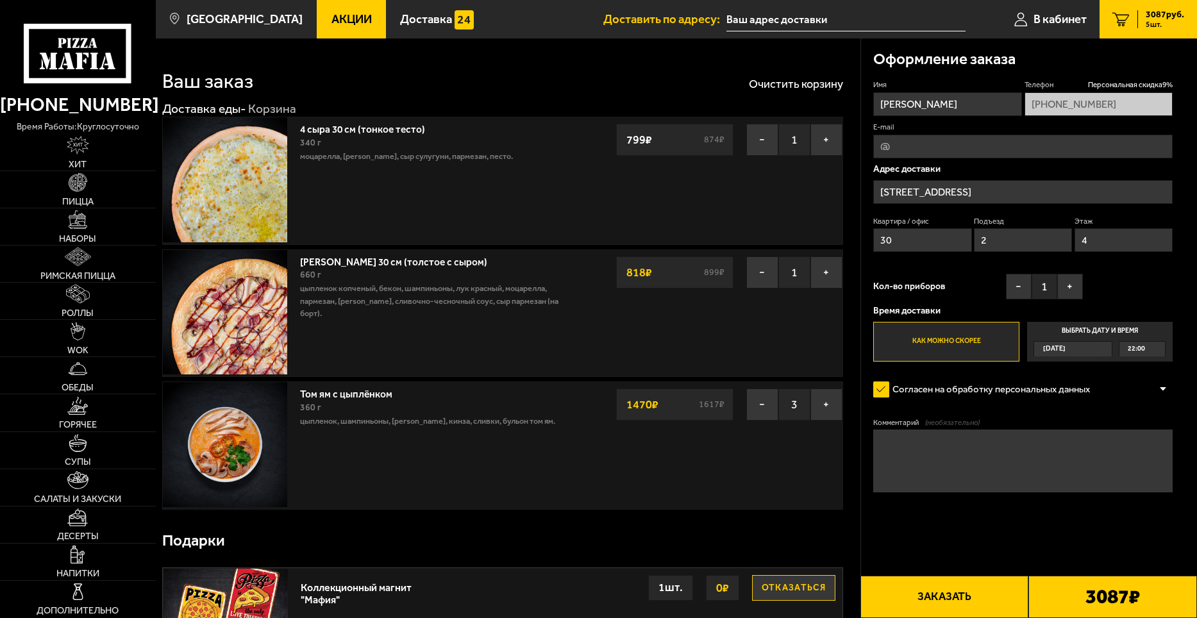
click at [940, 595] on button "Заказать" at bounding box center [944, 597] width 169 height 42
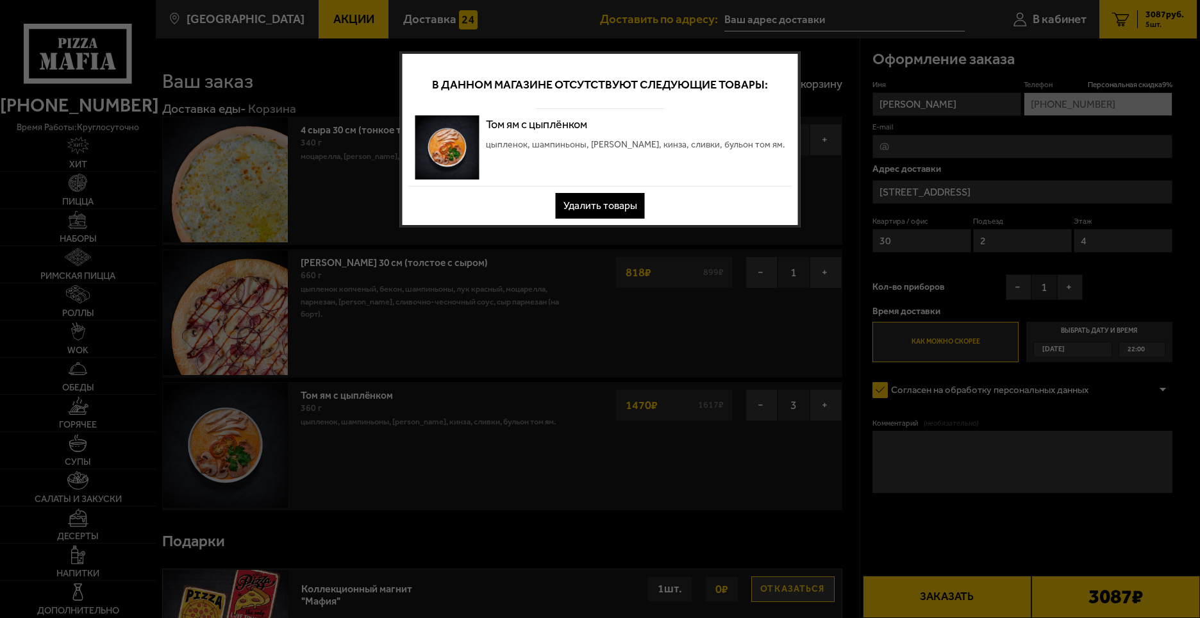
click at [619, 201] on button "Удалить товары" at bounding box center [600, 206] width 89 height 26
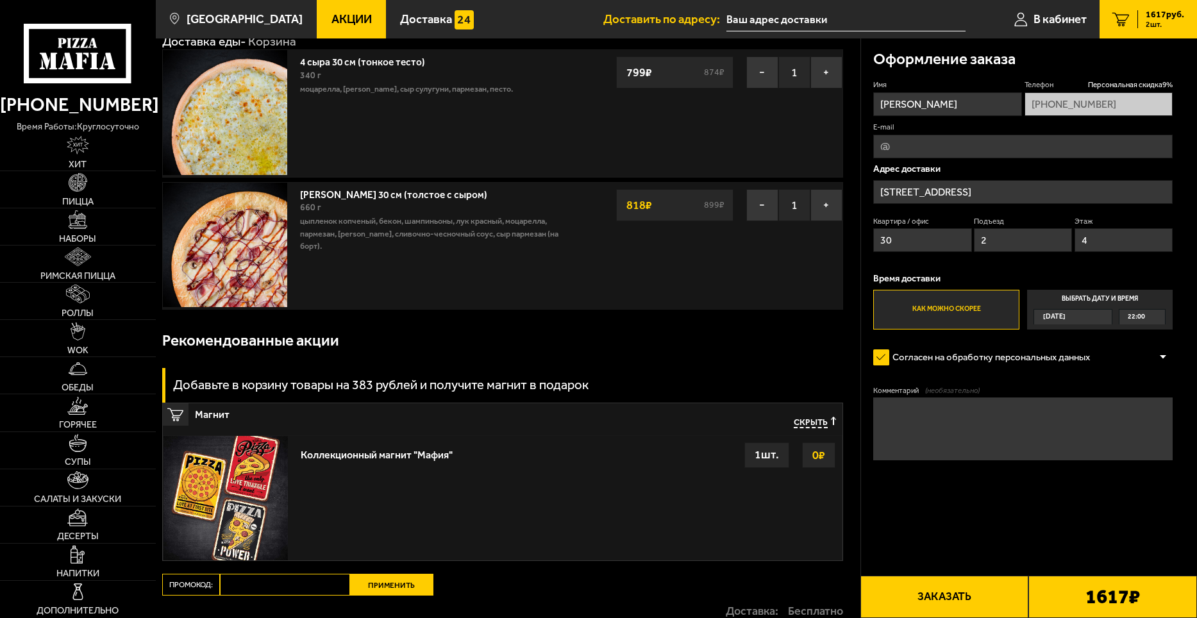
scroll to position [128, 0]
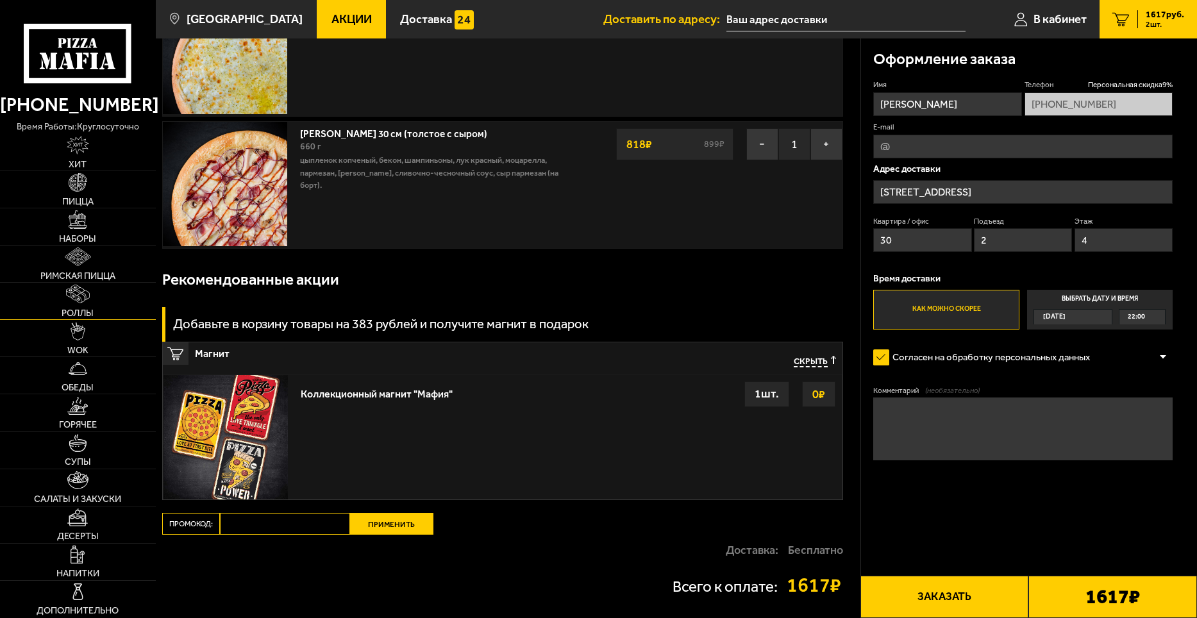
click at [80, 293] on img at bounding box center [78, 294] width 24 height 19
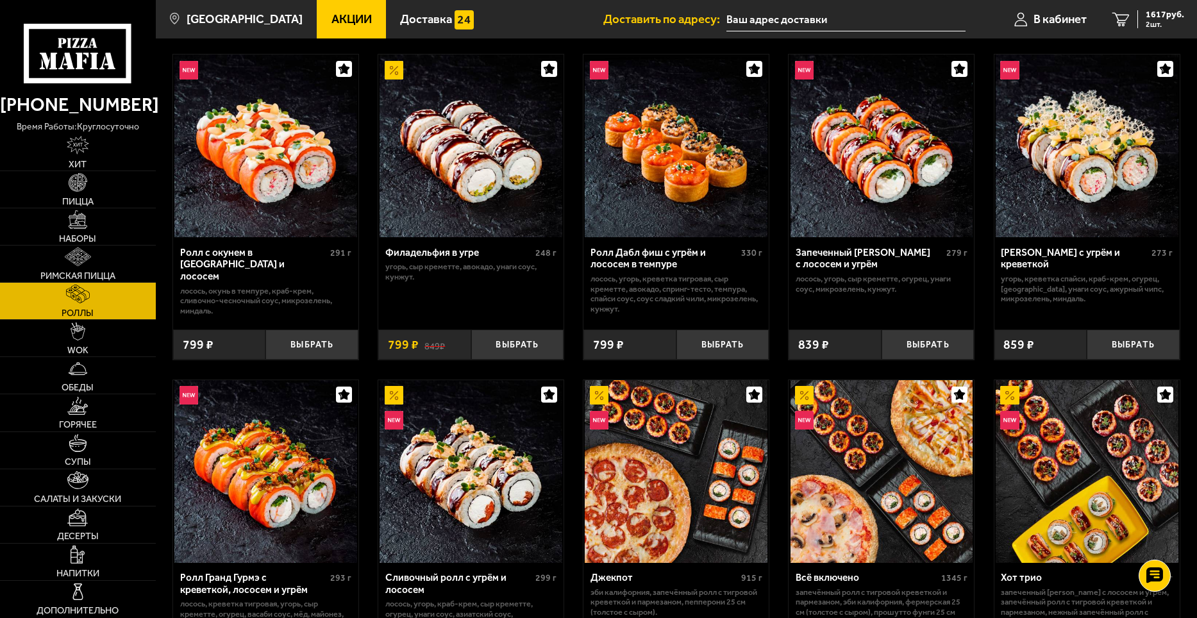
scroll to position [385, 0]
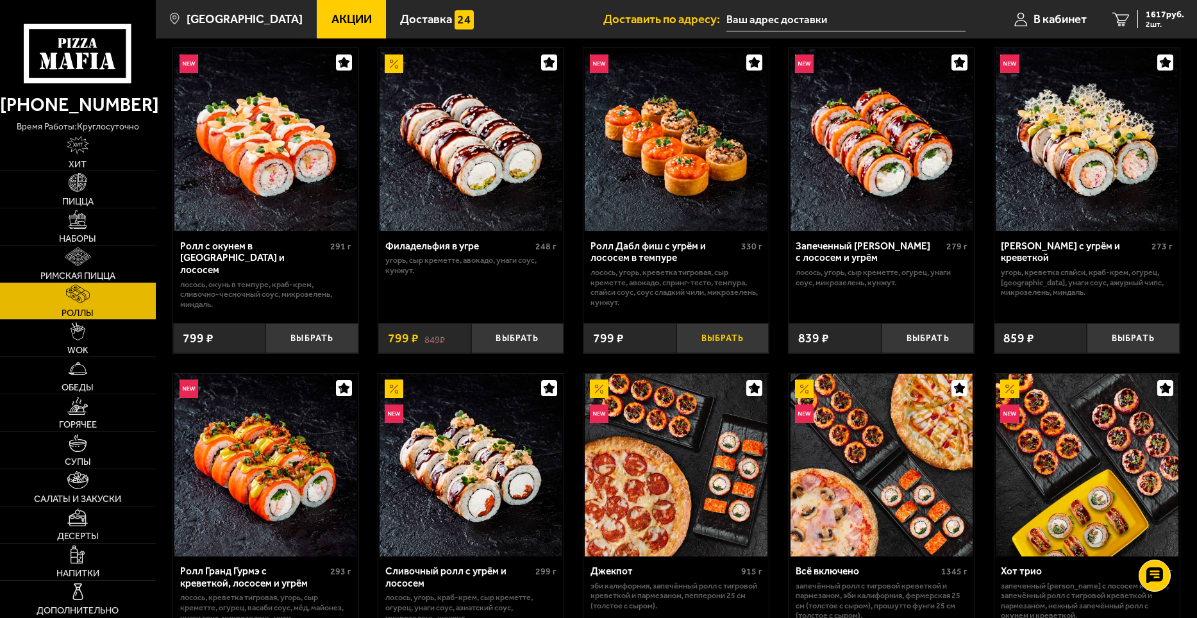
click at [718, 333] on button "Выбрать" at bounding box center [722, 338] width 93 height 31
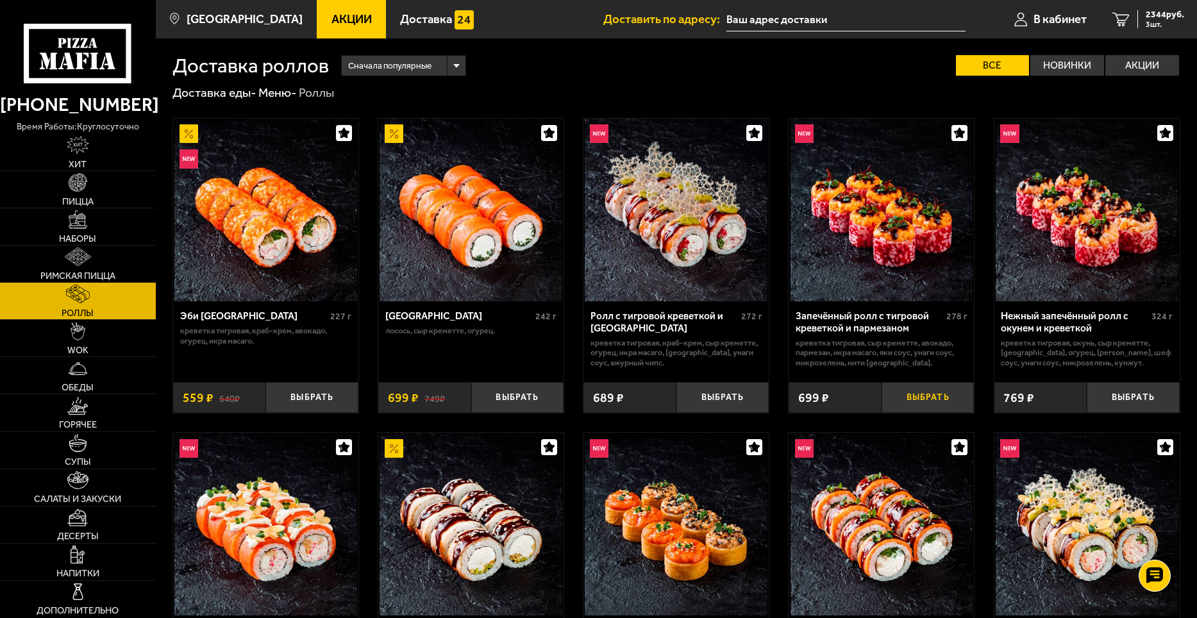
click at [934, 396] on button "Выбрать" at bounding box center [927, 397] width 93 height 31
click at [503, 399] on button "Выбрать" at bounding box center [517, 397] width 93 height 31
click at [1172, 14] on span "3679 руб." at bounding box center [1165, 14] width 38 height 9
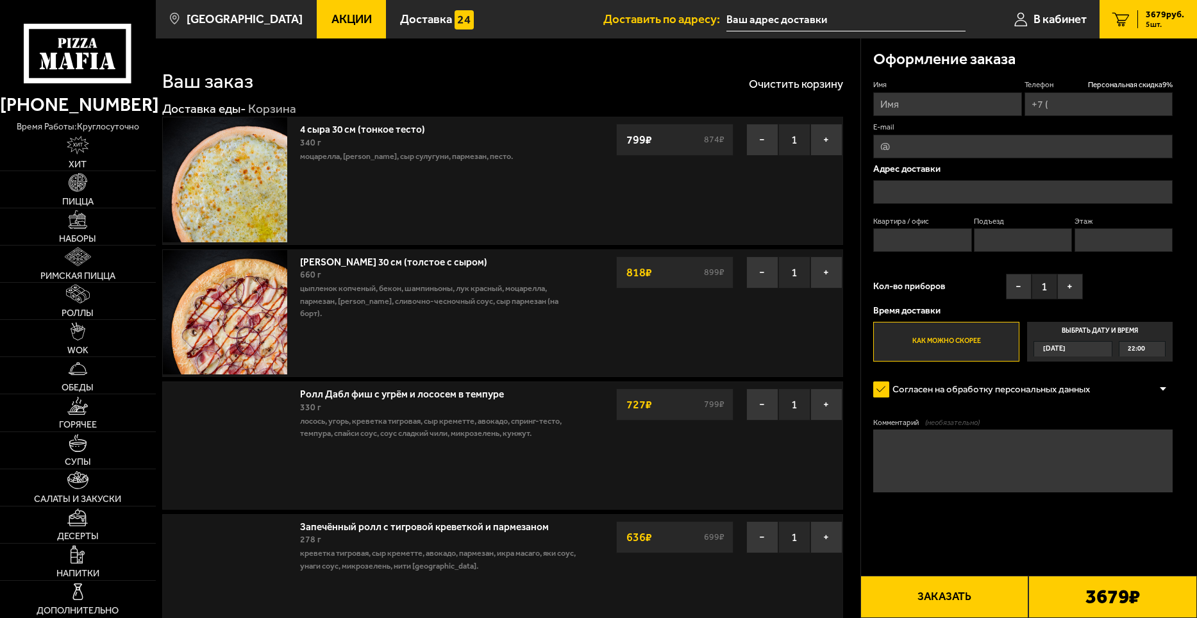
type input "[PHONE_NUMBER]"
type input "[STREET_ADDRESS]"
type input "30"
type input "2"
type input "4"
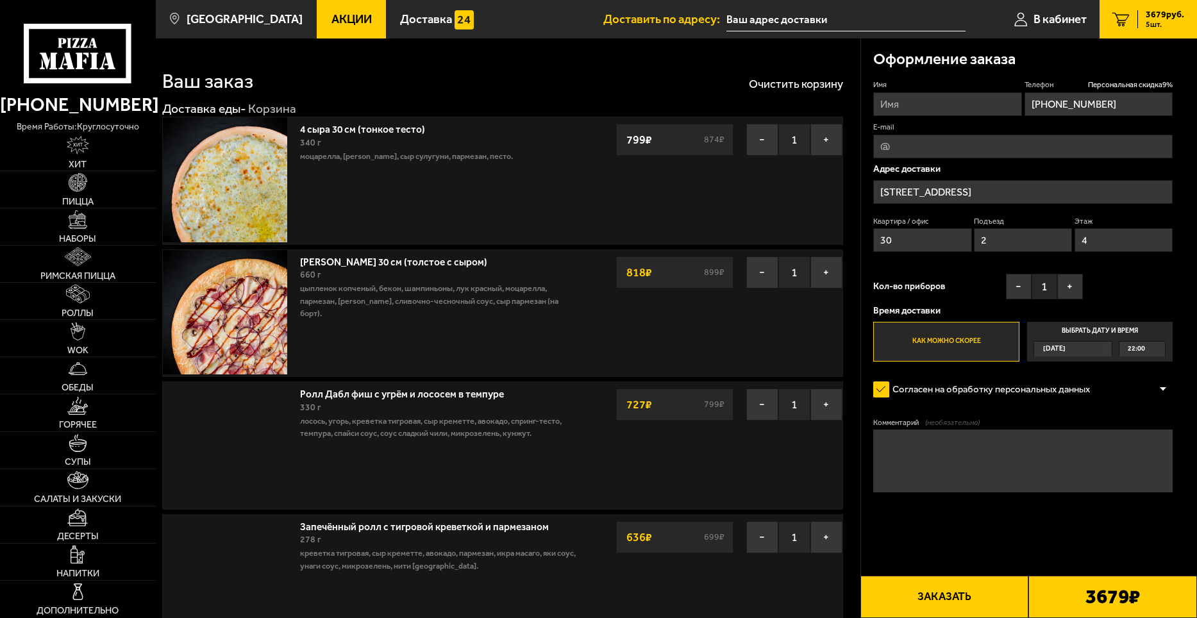
type input "[STREET_ADDRESS]"
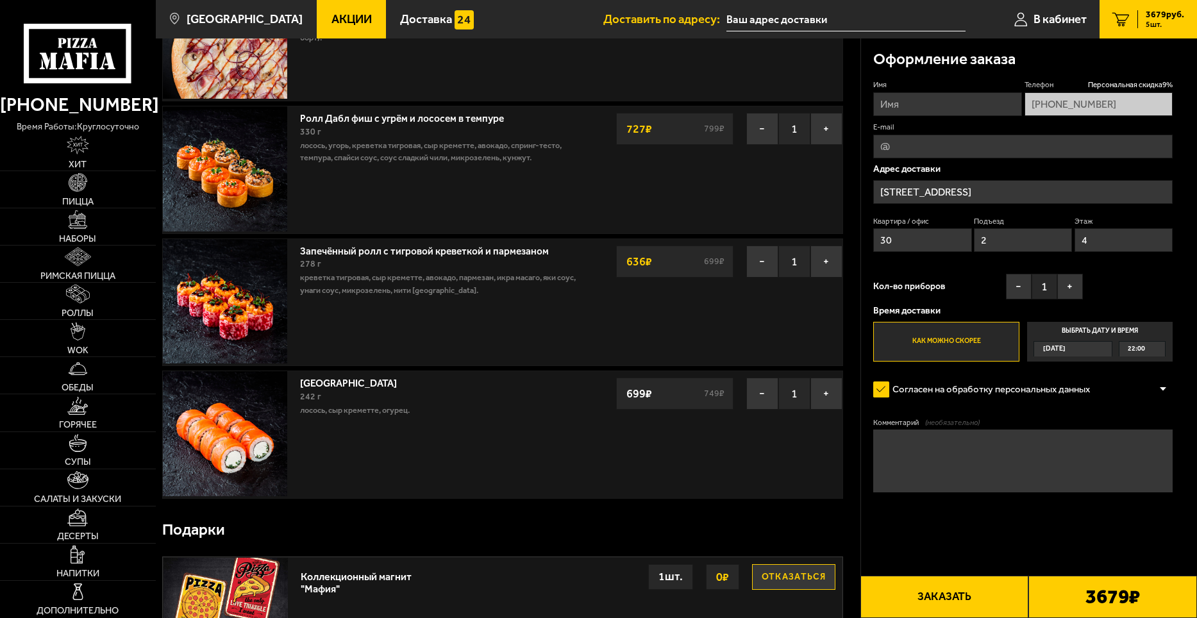
scroll to position [449, 0]
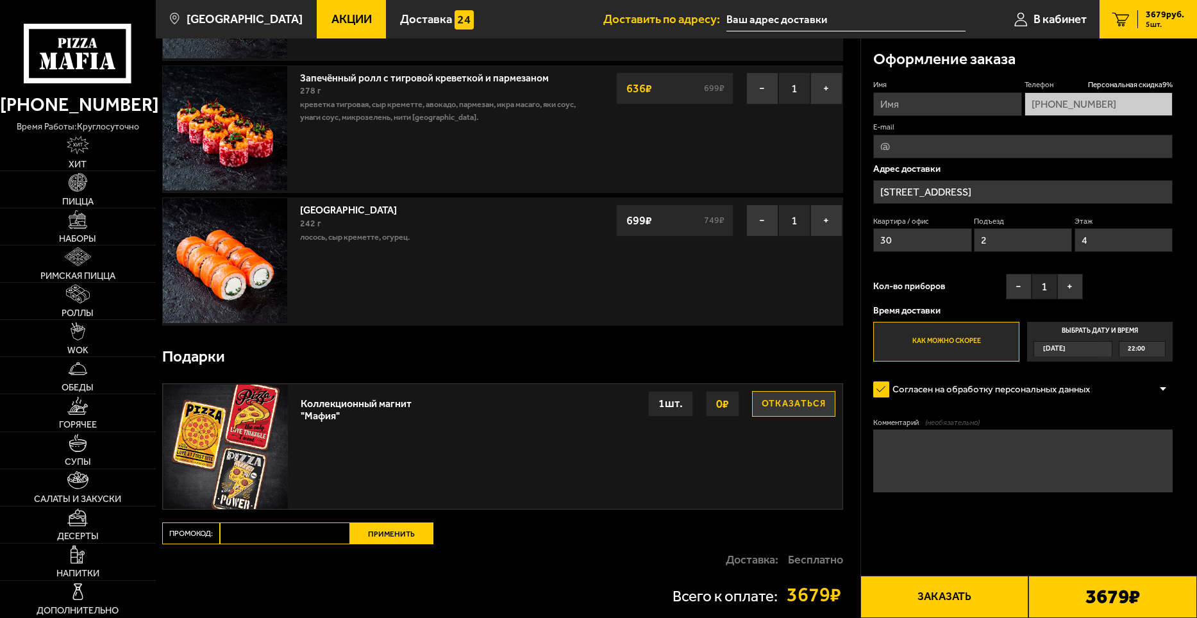
click at [924, 597] on button "Заказать" at bounding box center [944, 597] width 169 height 42
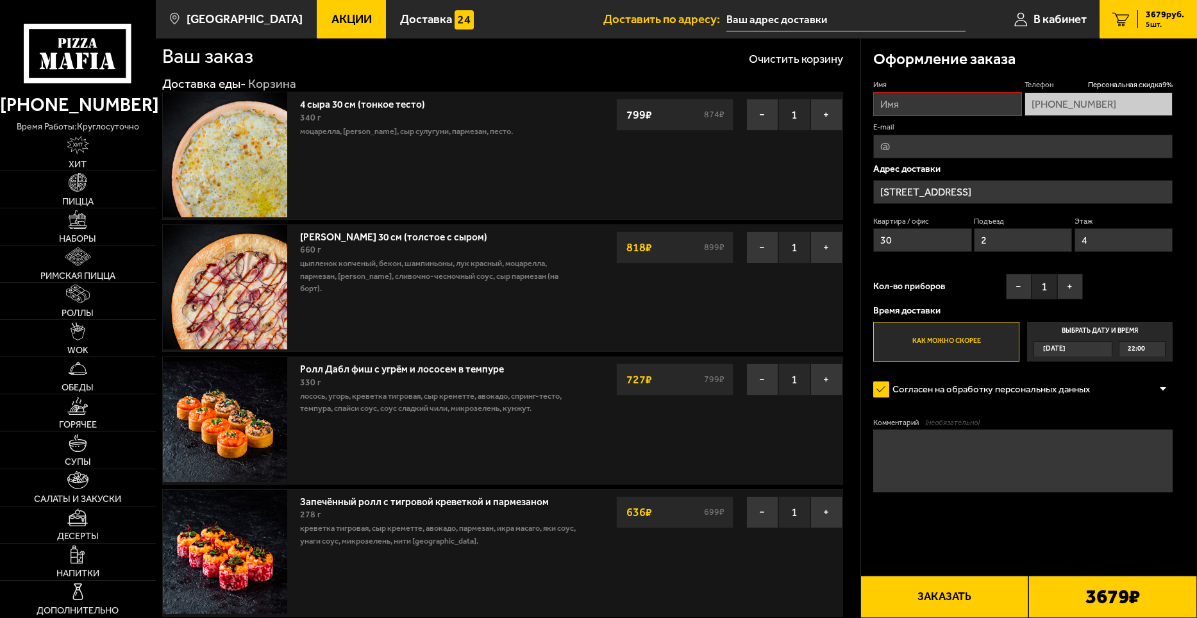
scroll to position [0, 0]
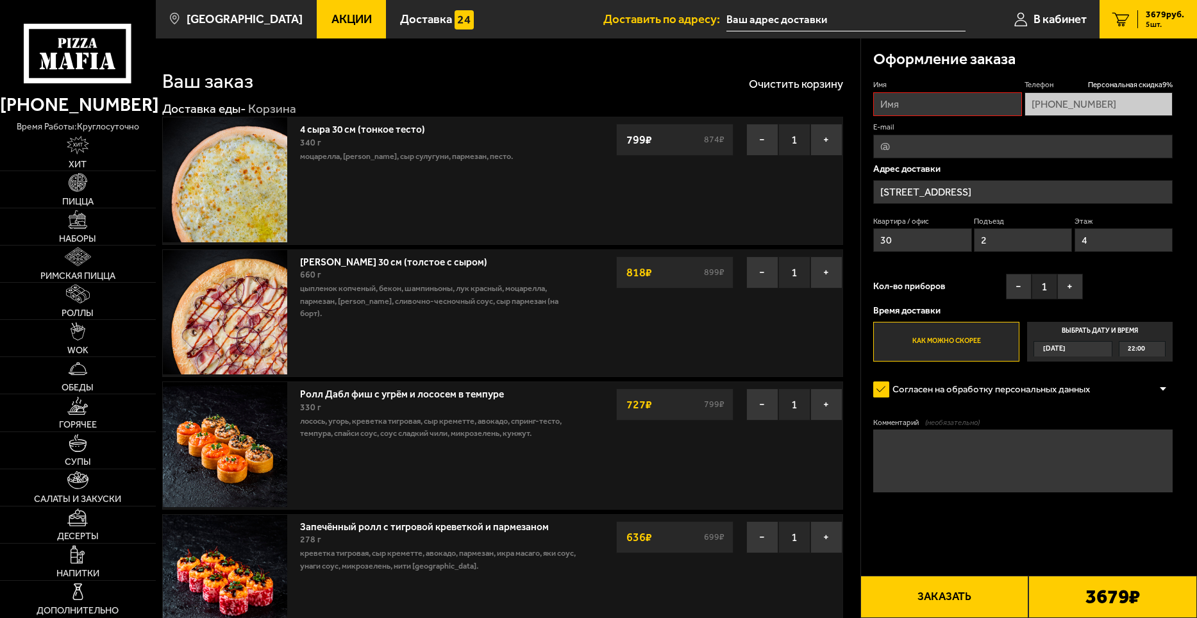
click at [899, 111] on input "Имя" at bounding box center [947, 104] width 148 height 24
type input "[PERSON_NAME]"
click at [962, 530] on form "Имя [PERSON_NAME] скидка 9 % [PHONE_NUMBER] E-mail Адрес доставки [STREET_ADDRE…" at bounding box center [1022, 322] width 299 height 486
click at [974, 592] on button "Заказать" at bounding box center [944, 597] width 169 height 42
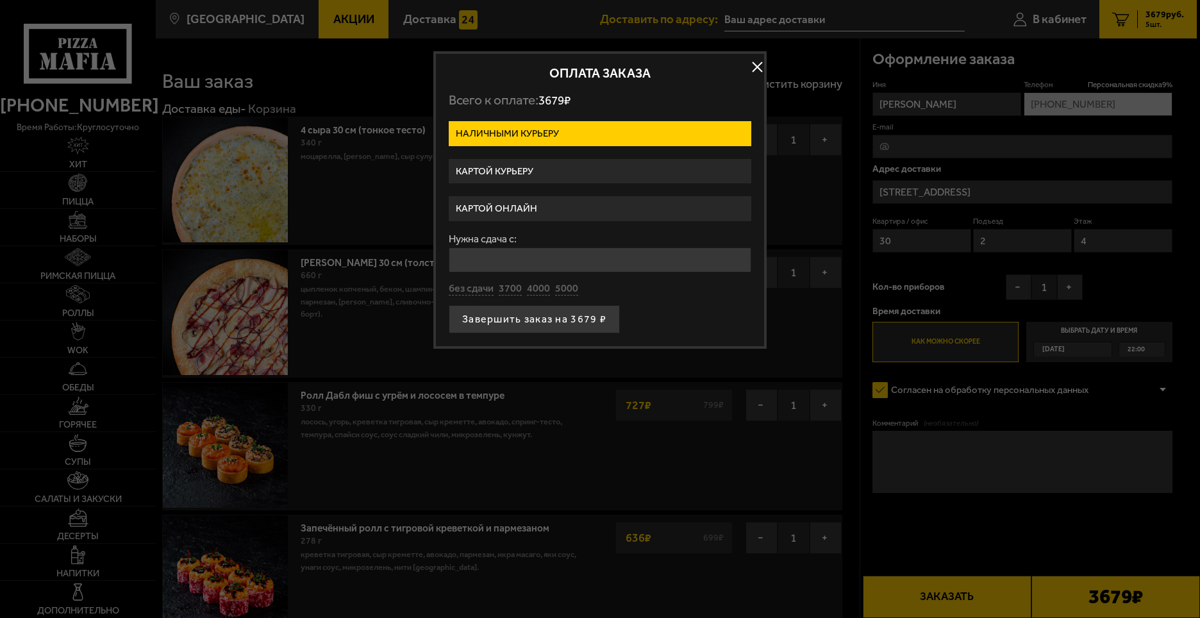
click at [487, 168] on label "Картой курьеру" at bounding box center [600, 171] width 303 height 25
click at [0, 0] on input "Картой курьеру" at bounding box center [0, 0] width 0 height 0
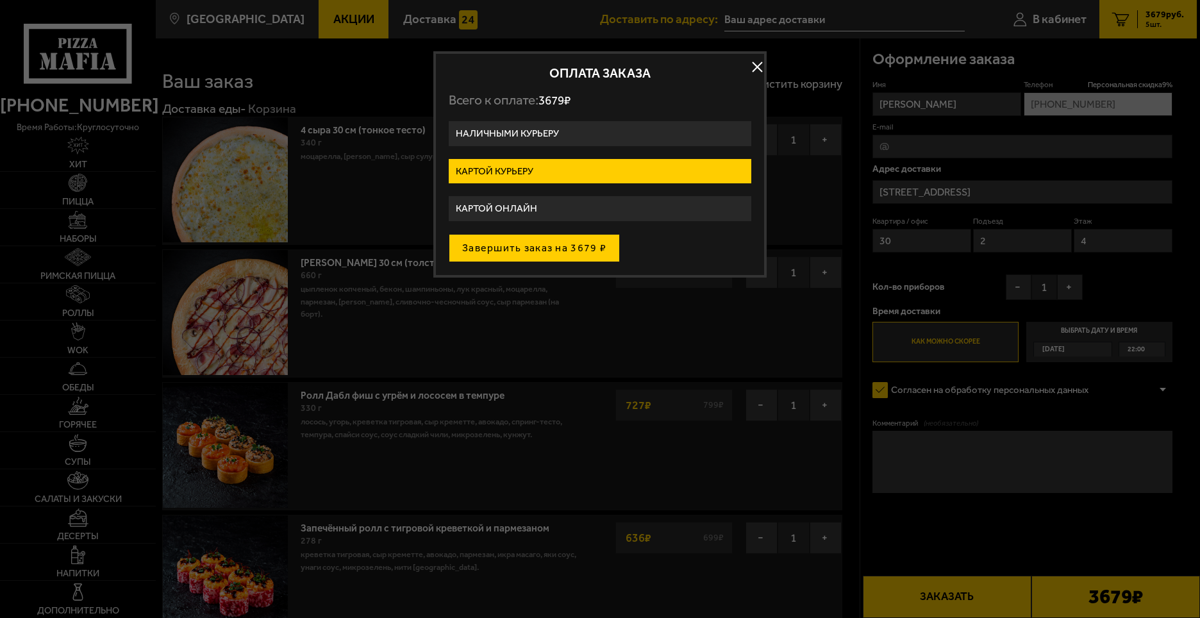
click at [515, 244] on button "Завершить заказ на 3679 ₽" at bounding box center [534, 248] width 171 height 28
